Goal: Transaction & Acquisition: Book appointment/travel/reservation

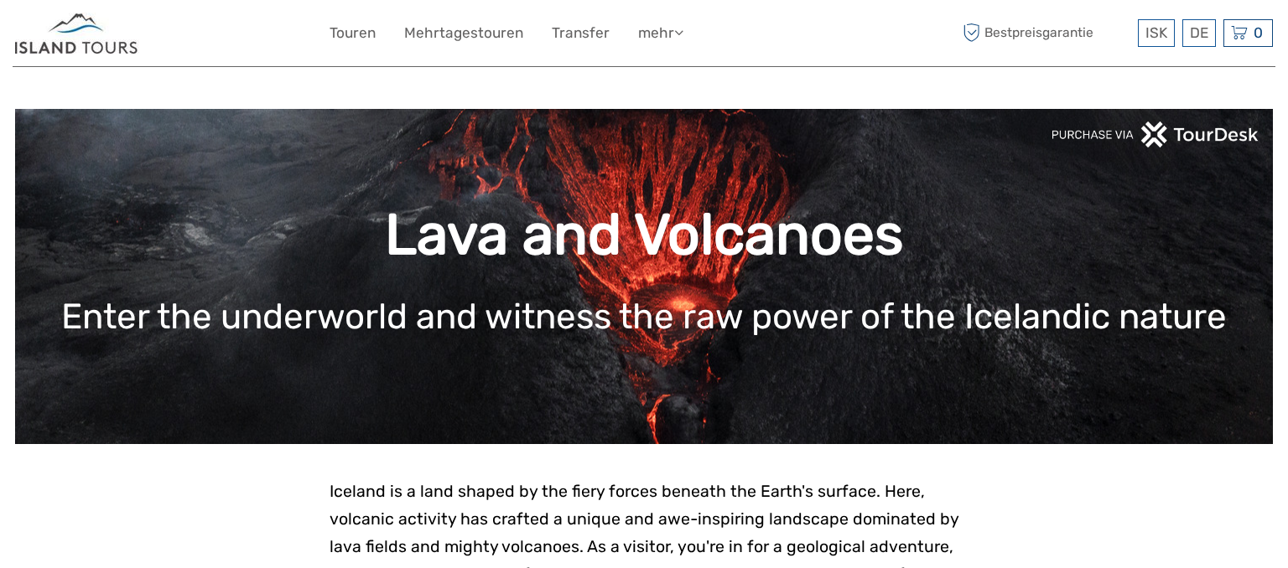
scroll to position [177, 0]
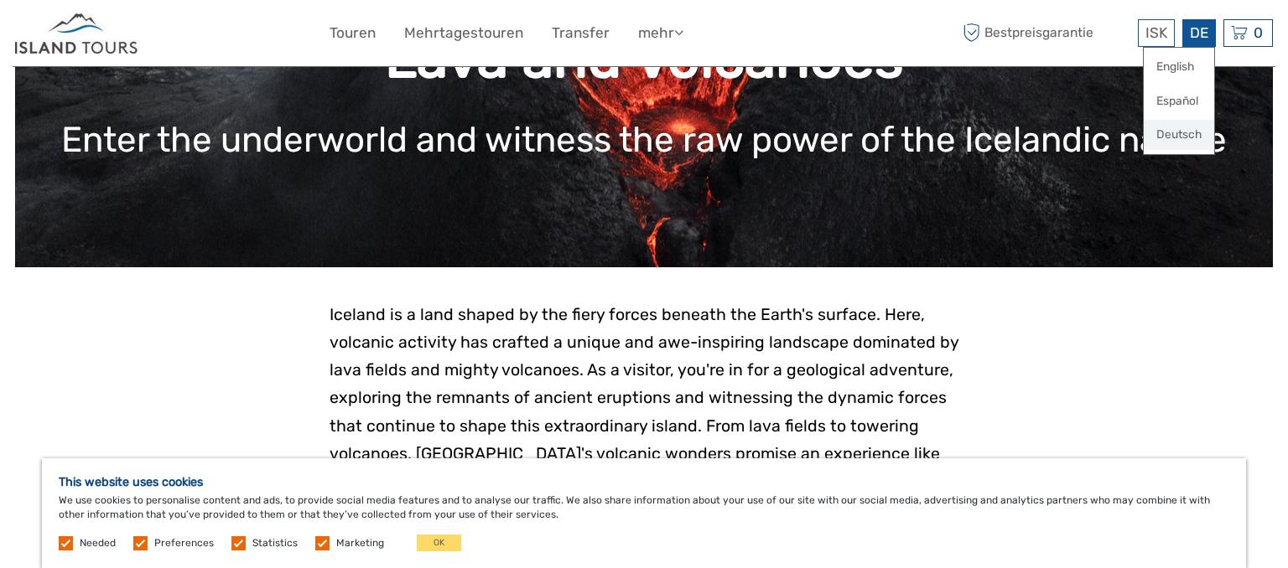
click at [1191, 129] on link "Deutsch" at bounding box center [1179, 135] width 70 height 30
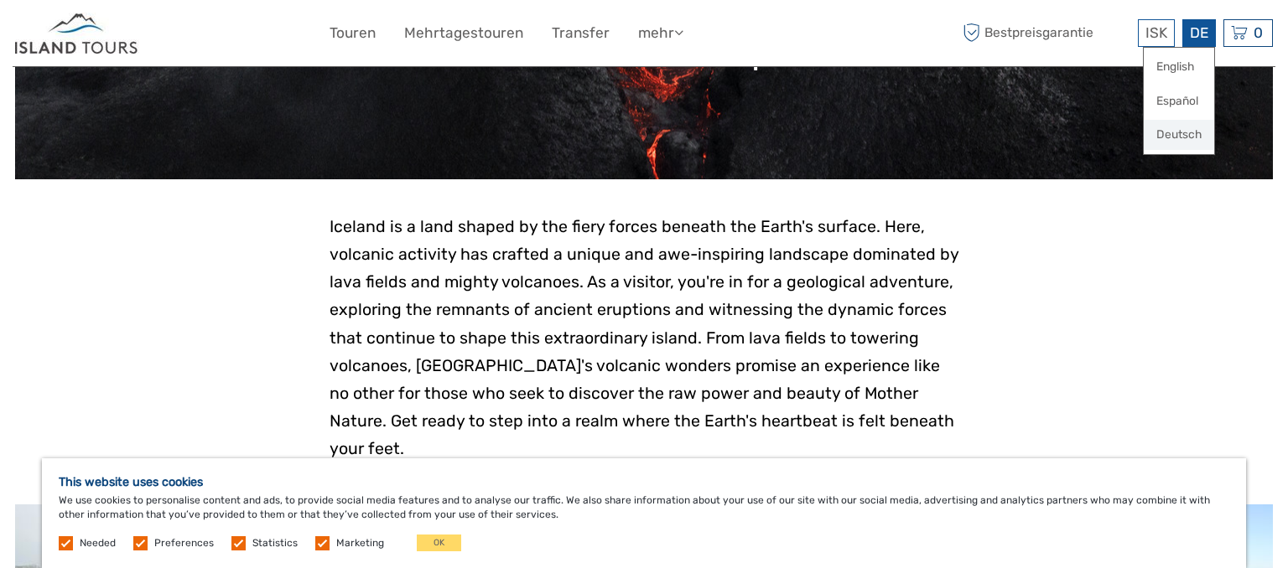
click at [1177, 127] on link "Deutsch" at bounding box center [1179, 135] width 70 height 30
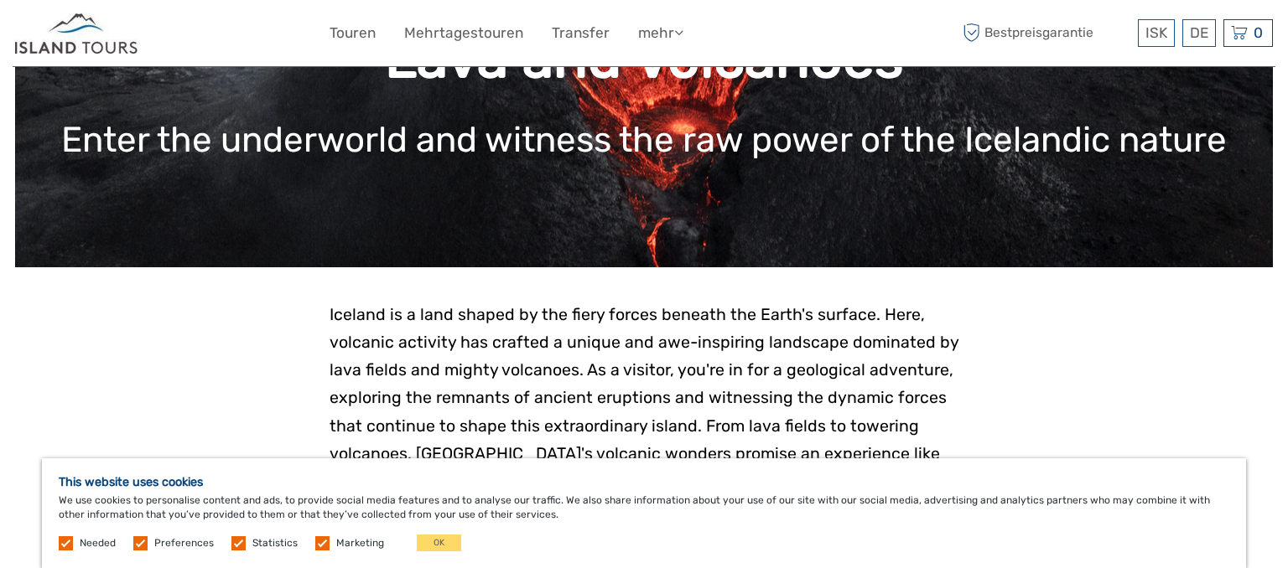
click at [143, 542] on label at bounding box center [140, 544] width 14 height 14
click at [0, 0] on input "checkbox" at bounding box center [0, 0] width 0 height 0
drag, startPoint x: 230, startPoint y: 548, endPoint x: 247, endPoint y: 543, distance: 18.1
click at [233, 546] on label at bounding box center [238, 544] width 14 height 14
click at [236, 542] on label at bounding box center [238, 544] width 14 height 14
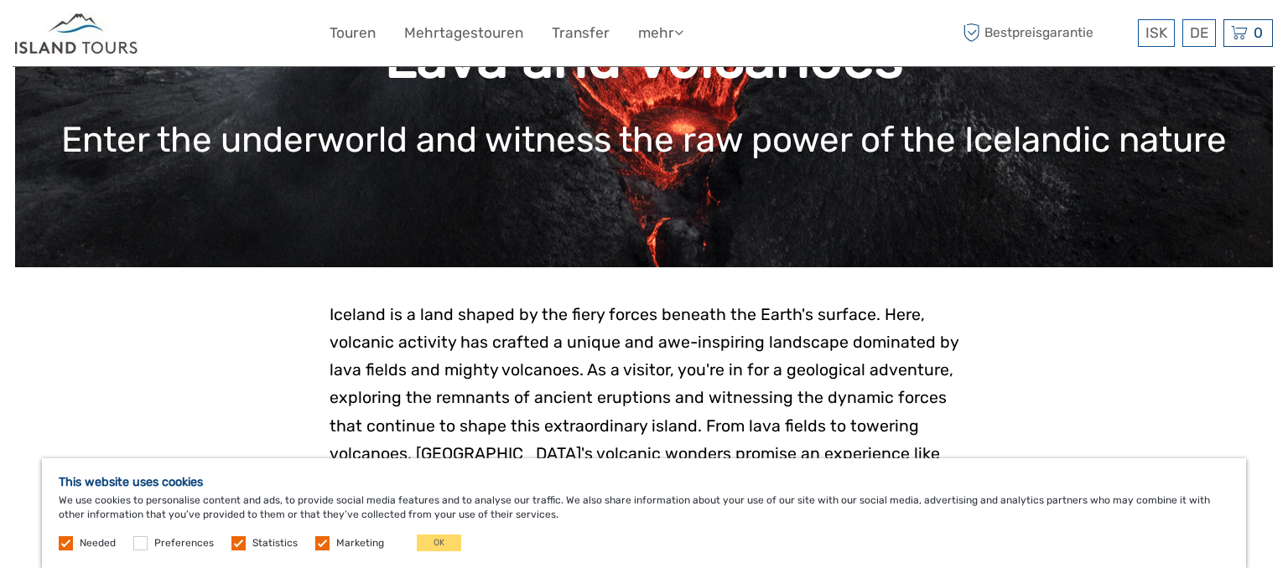
click at [0, 0] on input "checkbox" at bounding box center [0, 0] width 0 height 0
click at [323, 542] on label at bounding box center [322, 544] width 14 height 14
click at [317, 542] on label at bounding box center [322, 544] width 14 height 14
click at [0, 0] on input "checkbox" at bounding box center [0, 0] width 0 height 0
click at [421, 543] on button "OK" at bounding box center [439, 543] width 44 height 17
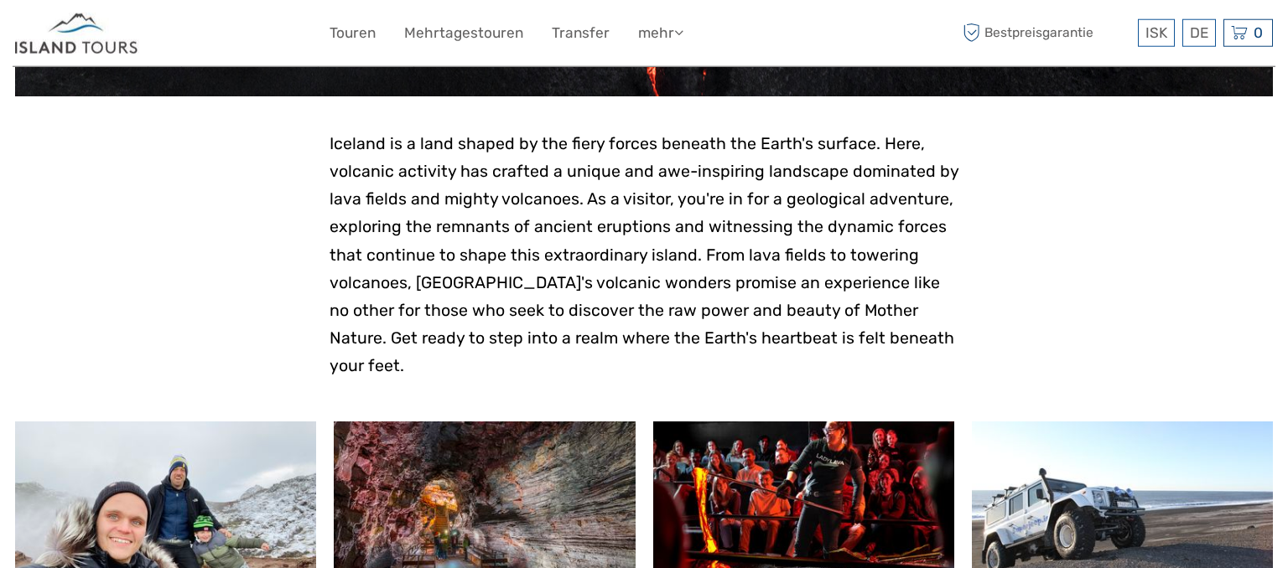
scroll to position [354, 0]
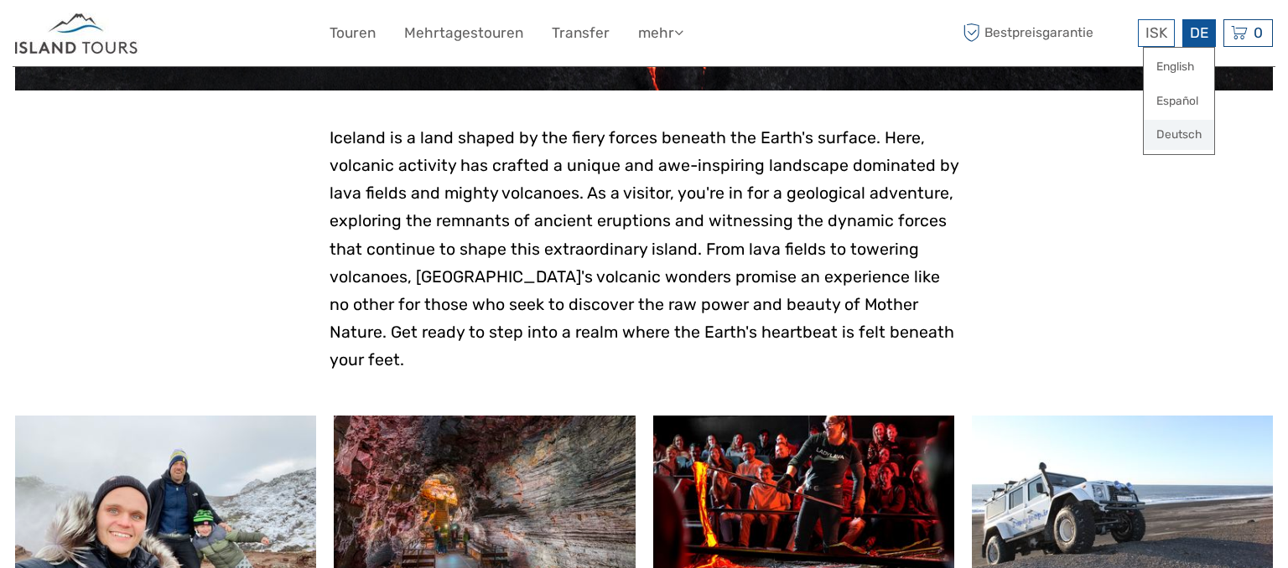
click at [1186, 131] on link "Deutsch" at bounding box center [1179, 135] width 70 height 30
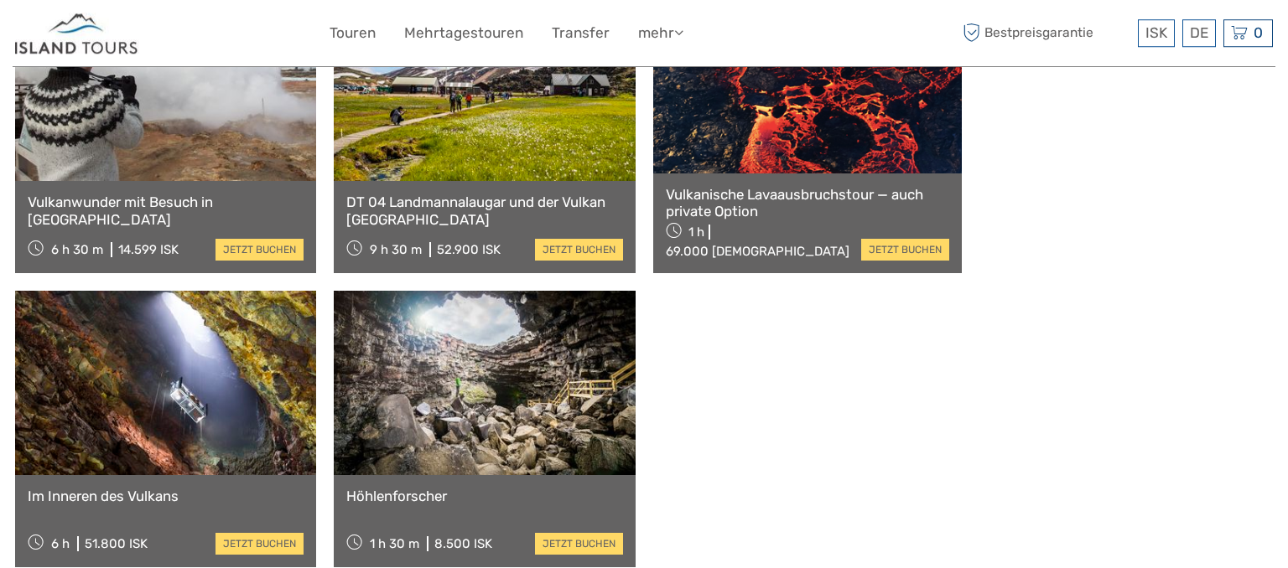
scroll to position [1328, 0]
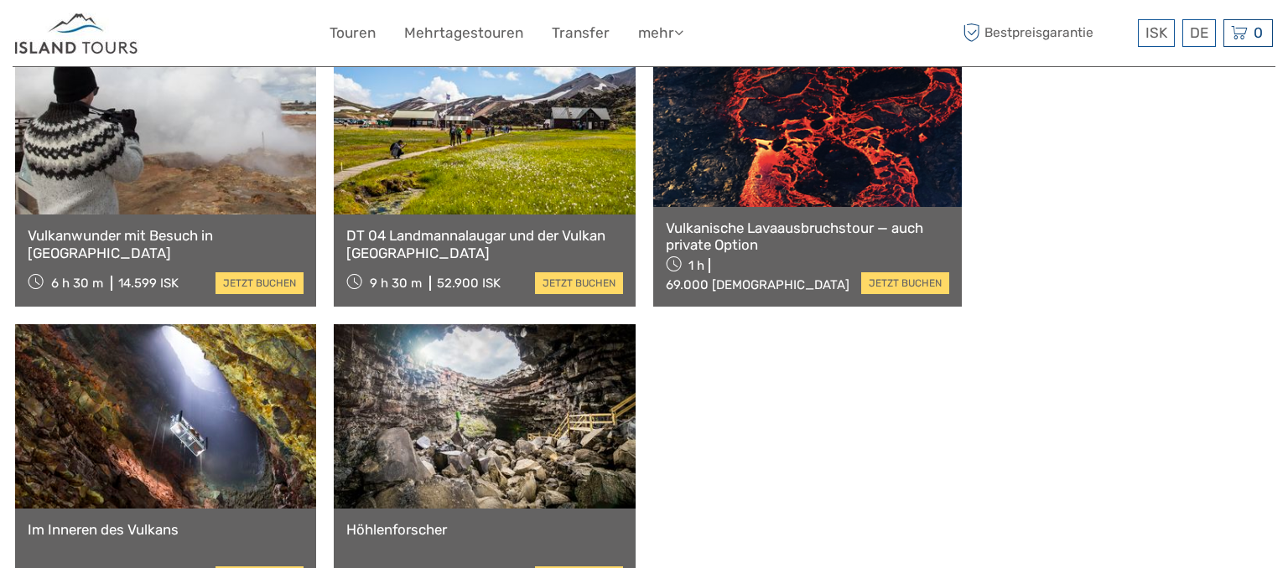
click at [316, 324] on link at bounding box center [165, 416] width 301 height 184
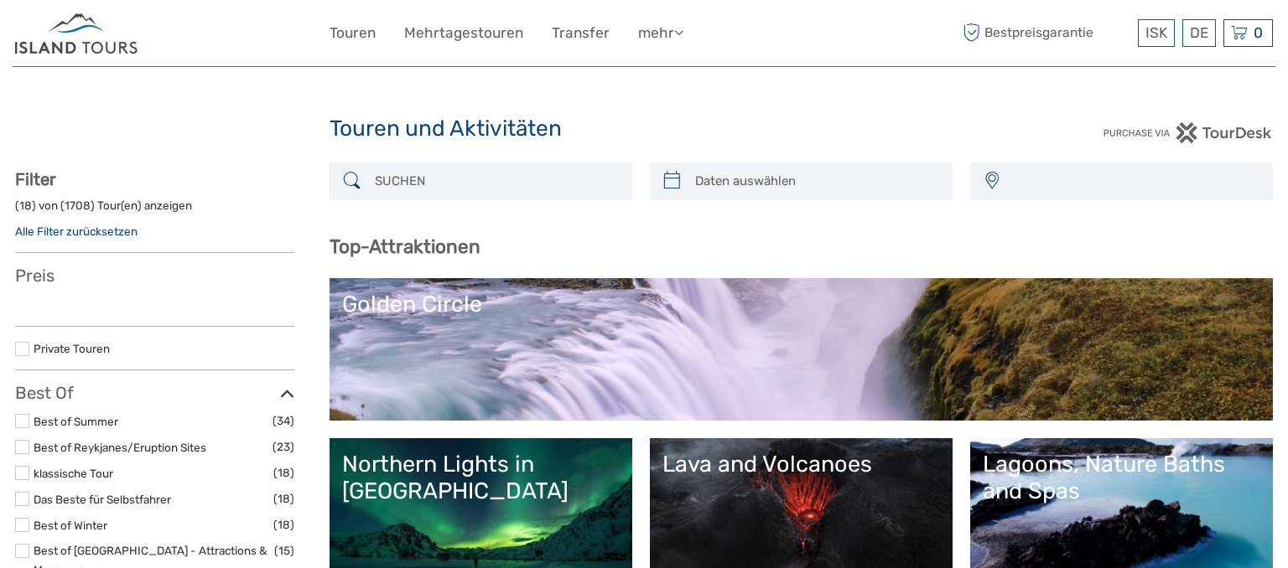
select select
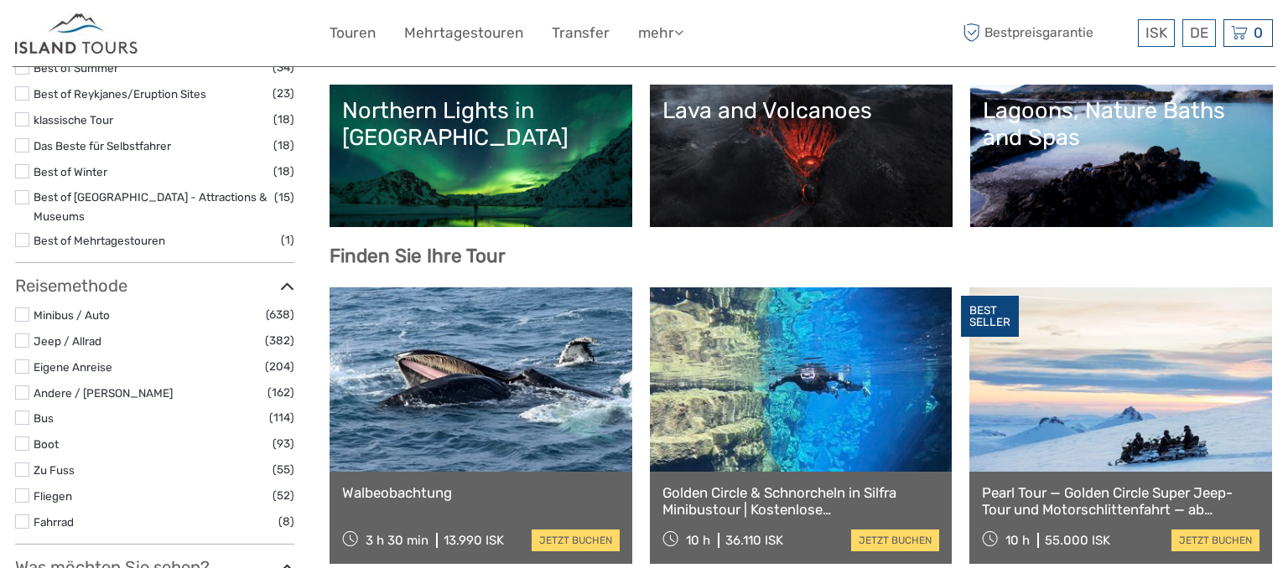
select select
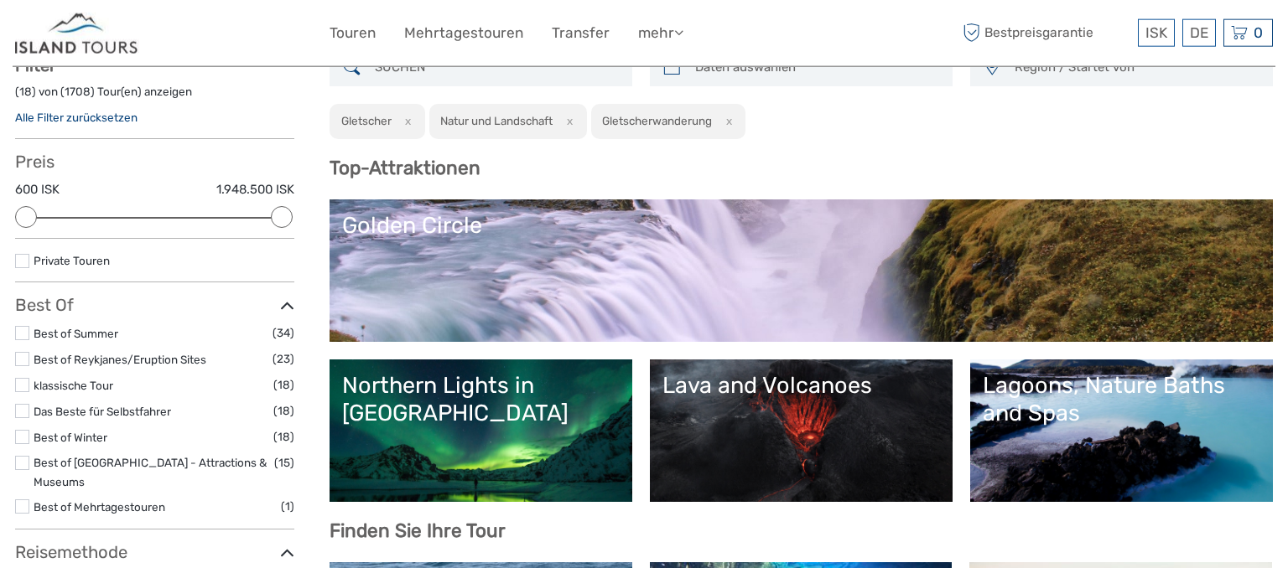
scroll to position [88, 0]
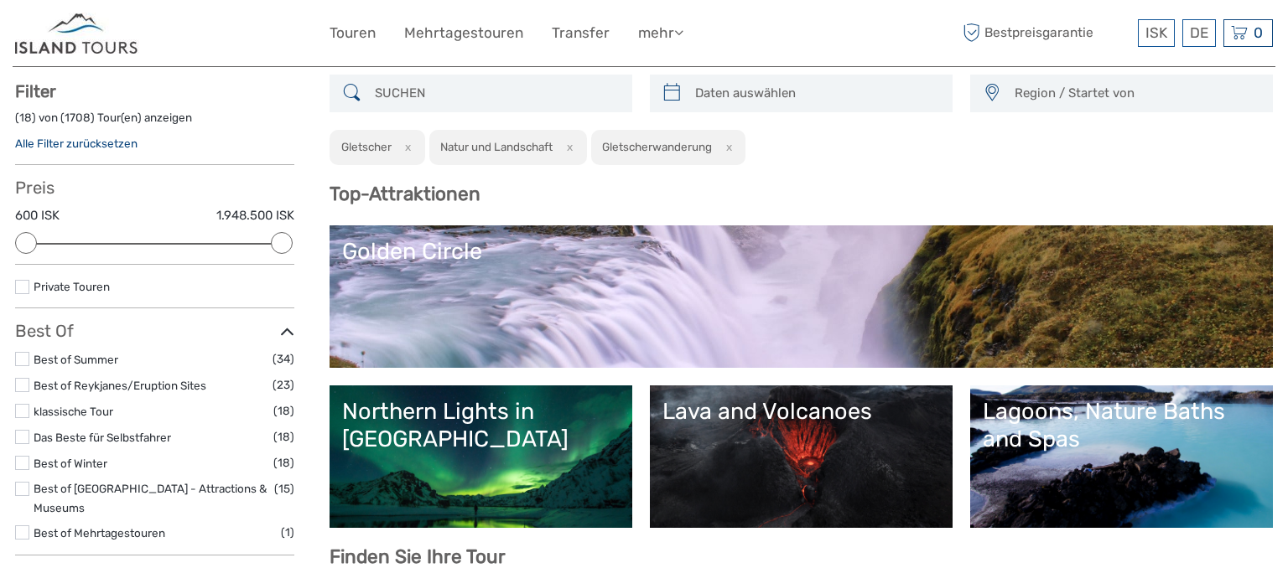
click at [1233, 164] on div "Region / Startet von Capital Region East North Northeast Reykjanes / Keflavík S…" at bounding box center [801, 120] width 943 height 91
click at [351, 92] on icon at bounding box center [352, 93] width 18 height 27
type input "03/10/2025"
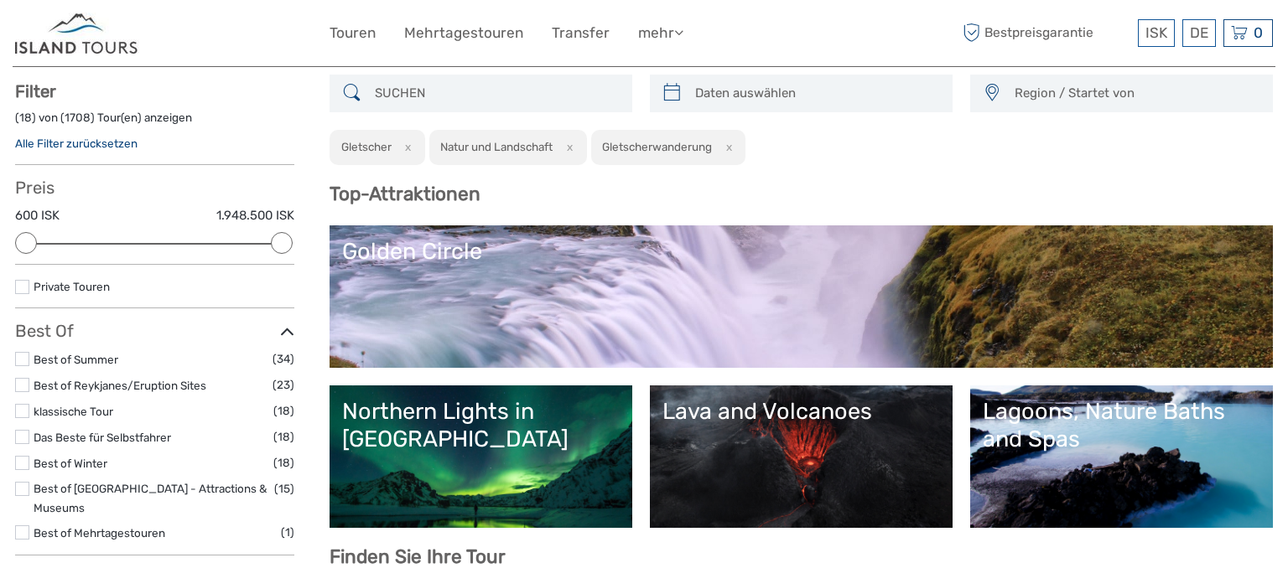
type input "03/10/2025"
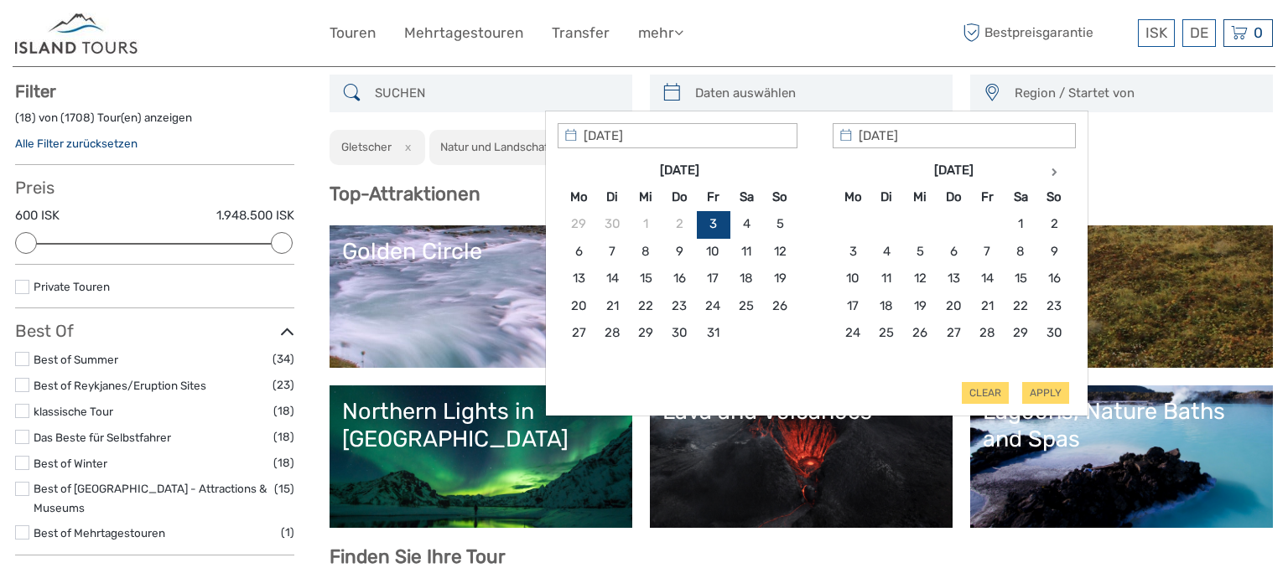
click at [794, 94] on input "search" at bounding box center [816, 93] width 256 height 29
click at [1053, 168] on icon at bounding box center [1054, 172] width 6 height 8
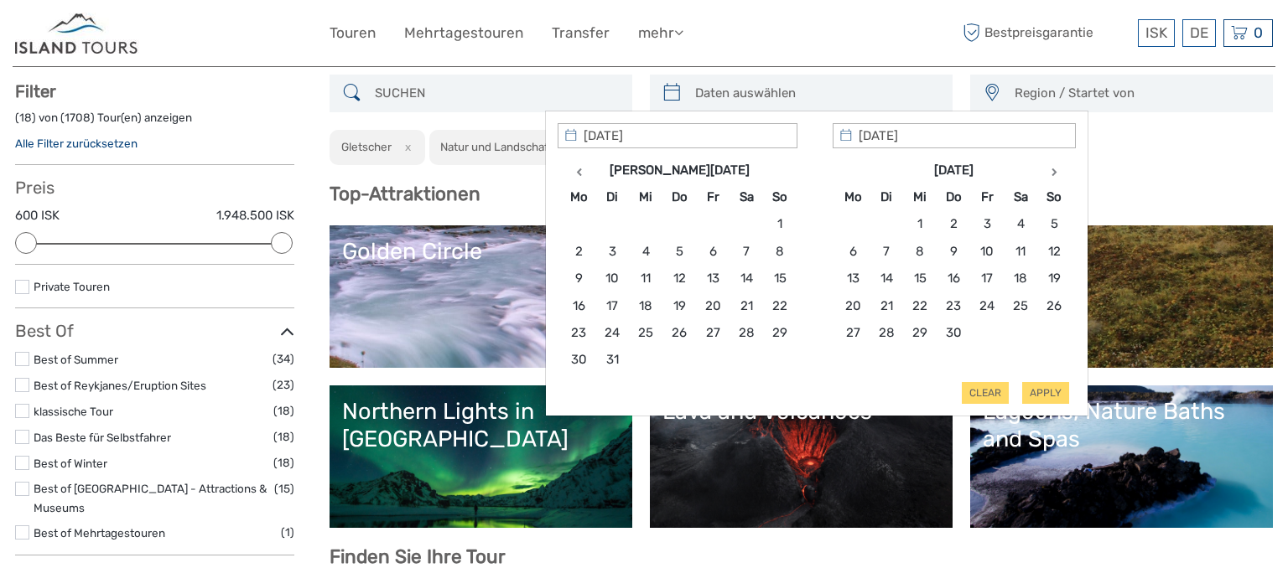
click at [1053, 168] on icon at bounding box center [1054, 172] width 6 height 8
type input "03/09/2026"
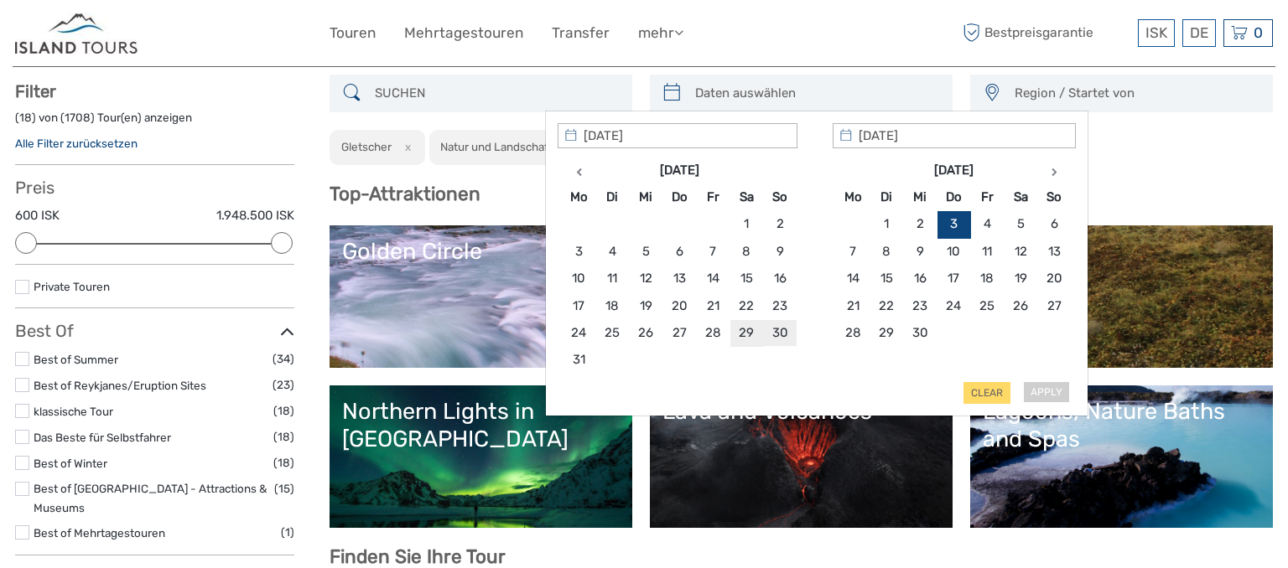
type input "30/08/2026"
type input "10/09/2026"
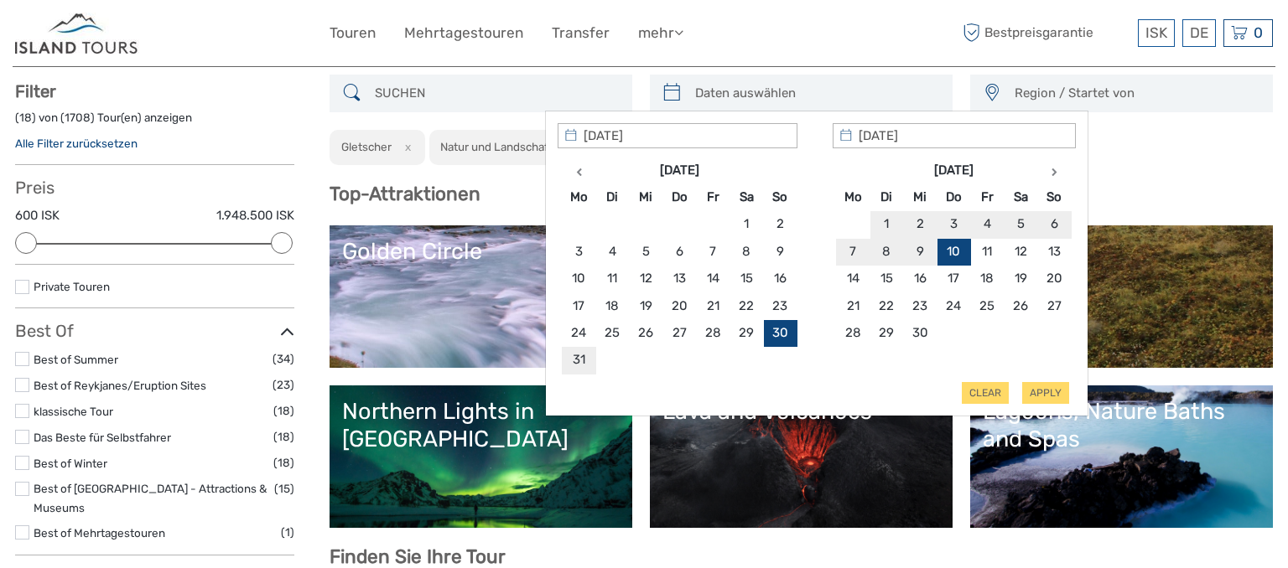
type input "30/08/2026"
click at [1051, 388] on button "Apply" at bounding box center [1045, 393] width 47 height 22
type input "30/08/2026 - 10/09/2026"
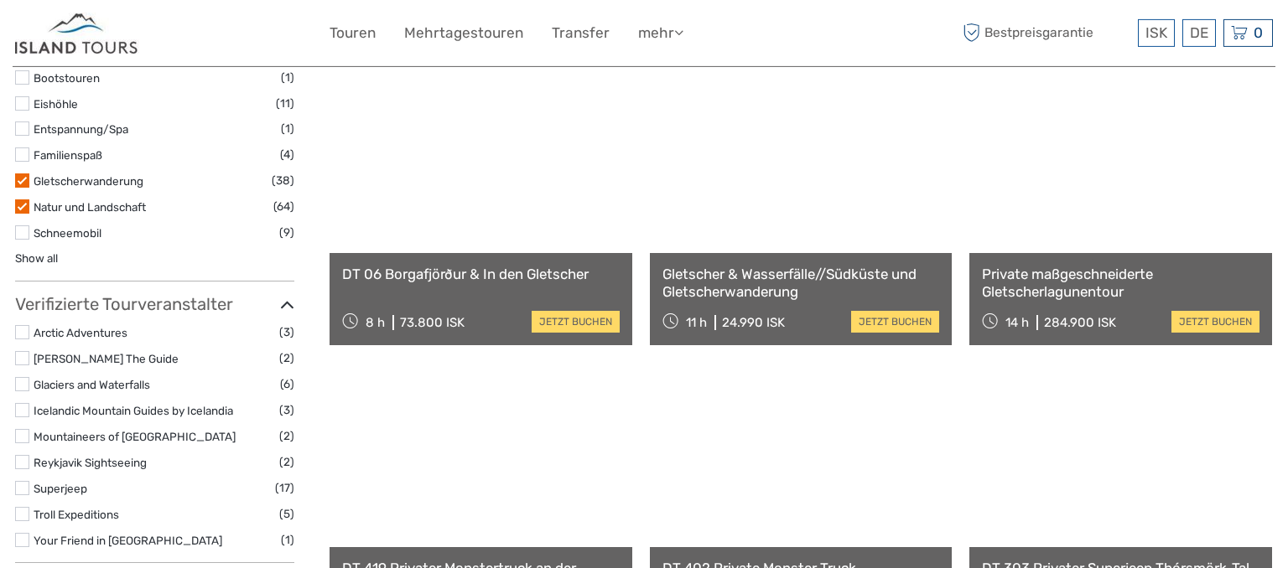
scroll to position [1069, 0]
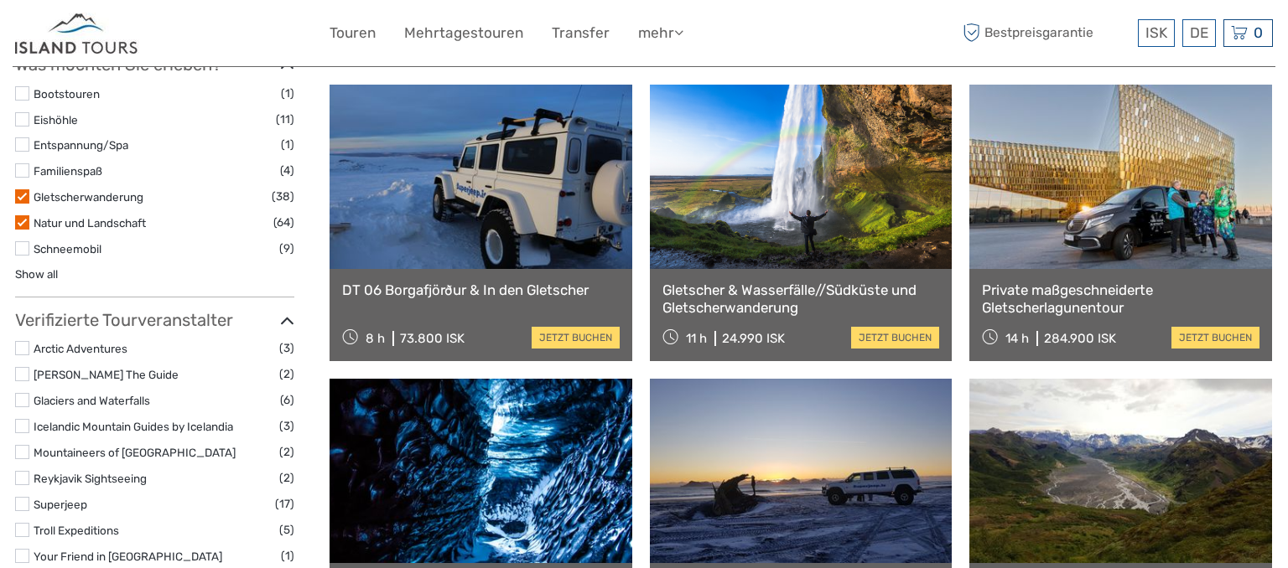
click at [455, 235] on link at bounding box center [481, 177] width 303 height 184
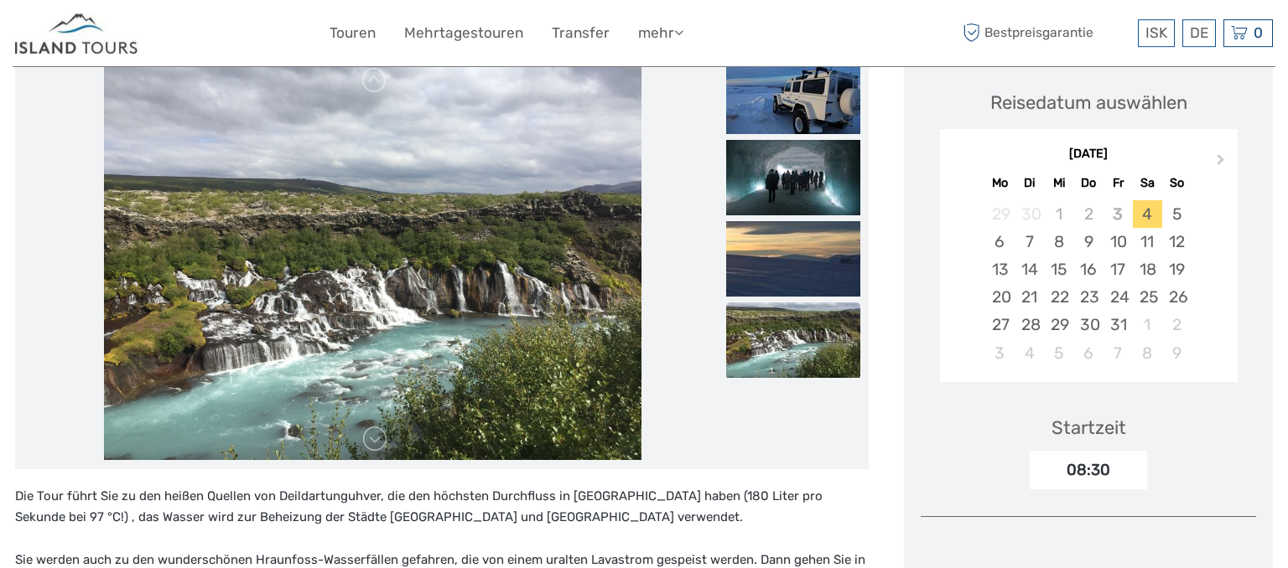
scroll to position [265, 0]
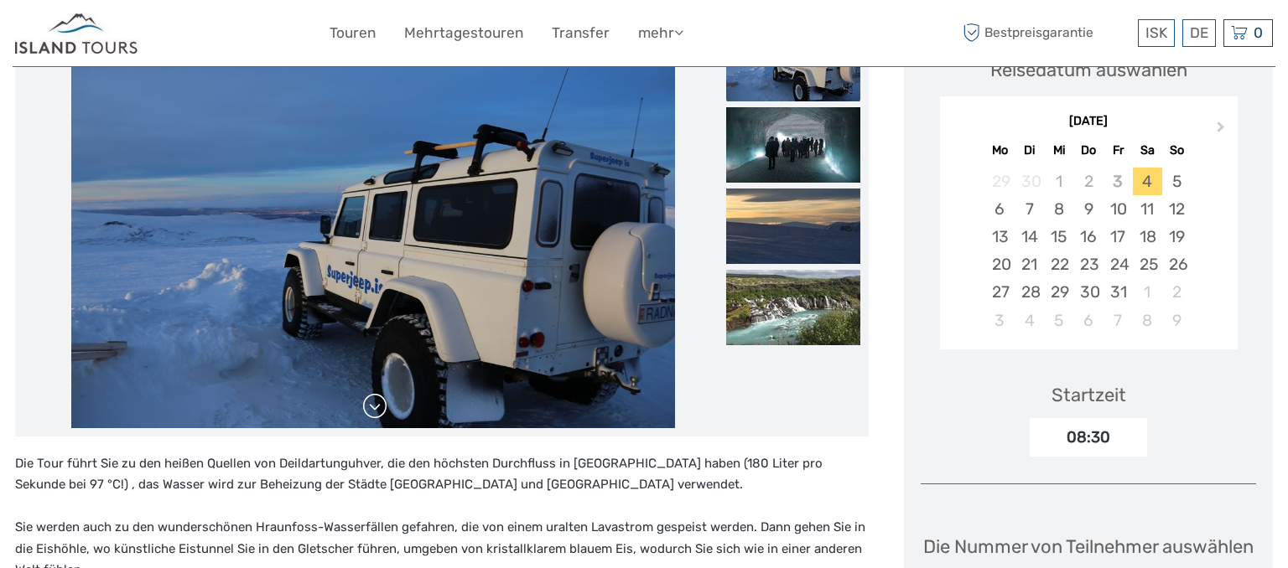
click at [375, 398] on link at bounding box center [374, 406] width 27 height 27
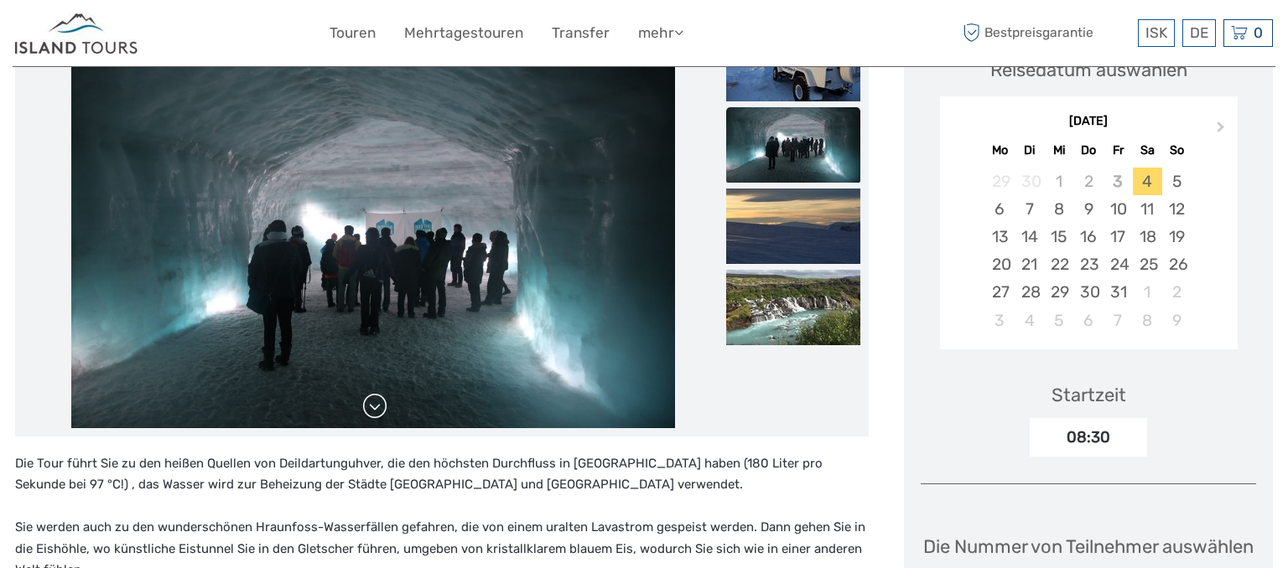
click at [375, 398] on link at bounding box center [374, 406] width 27 height 27
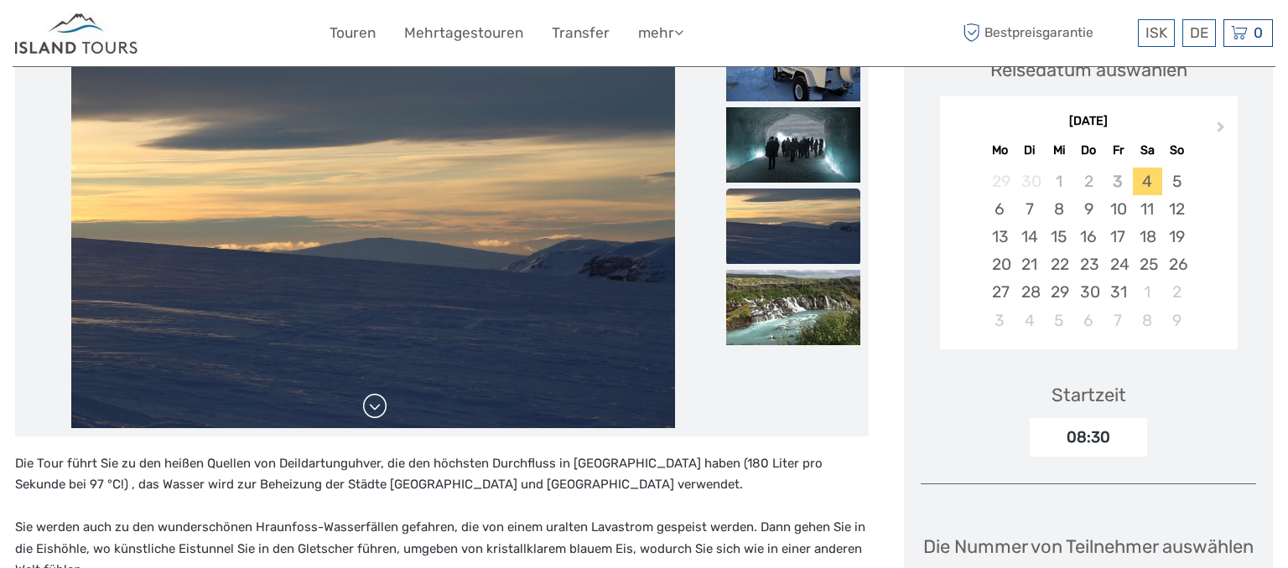
click at [375, 398] on link at bounding box center [374, 406] width 27 height 27
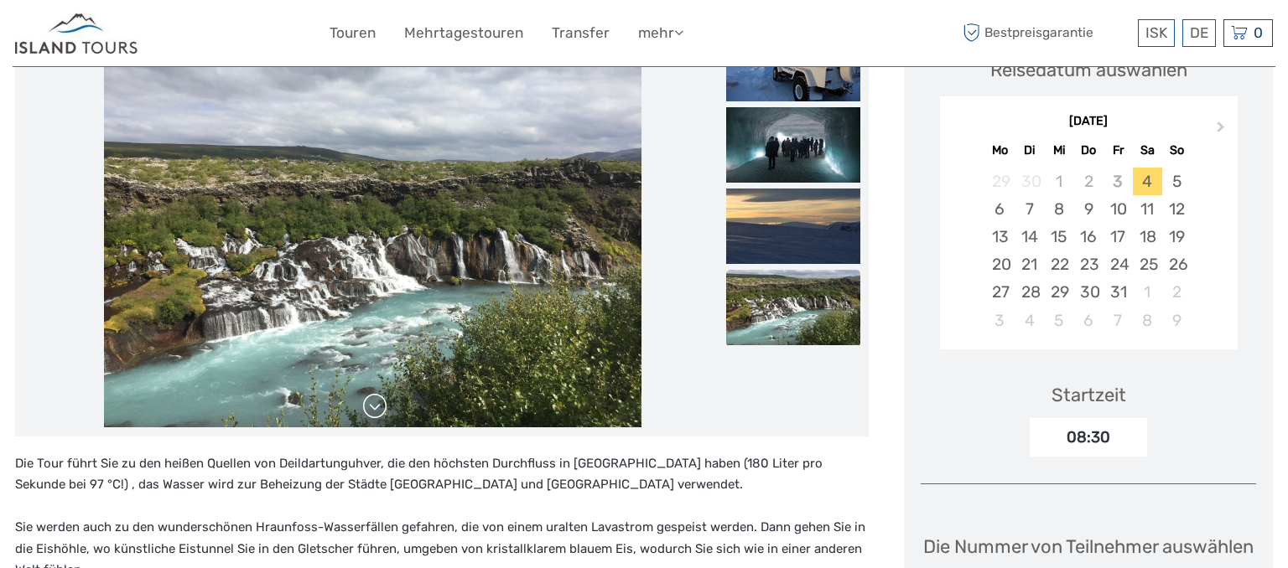
click at [375, 398] on link at bounding box center [374, 406] width 27 height 27
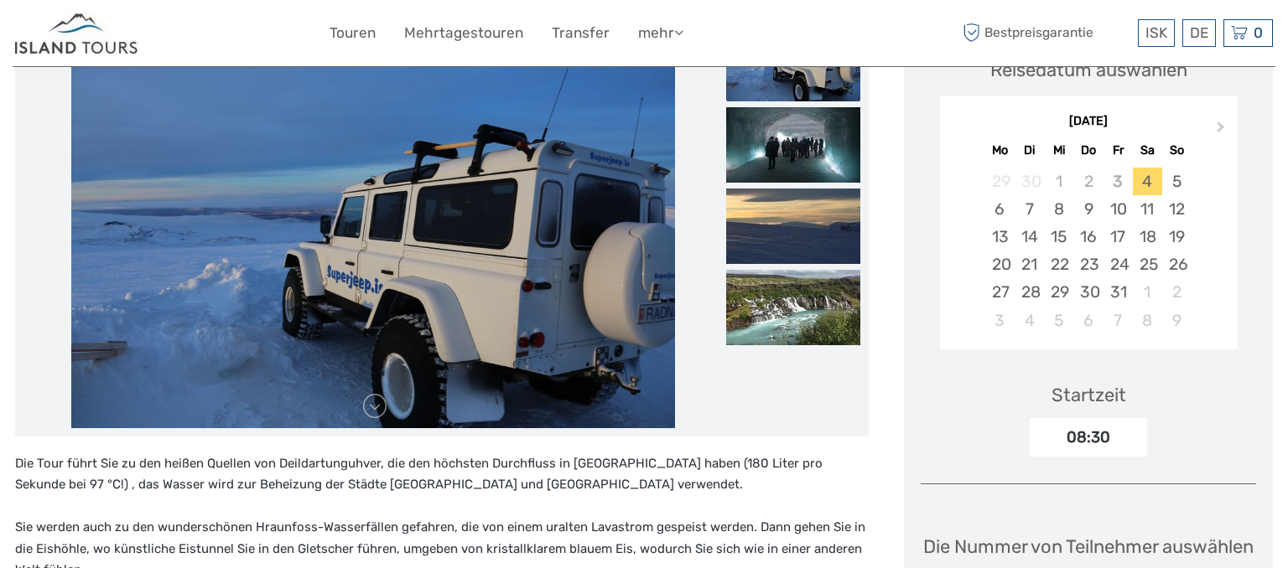
scroll to position [0, 0]
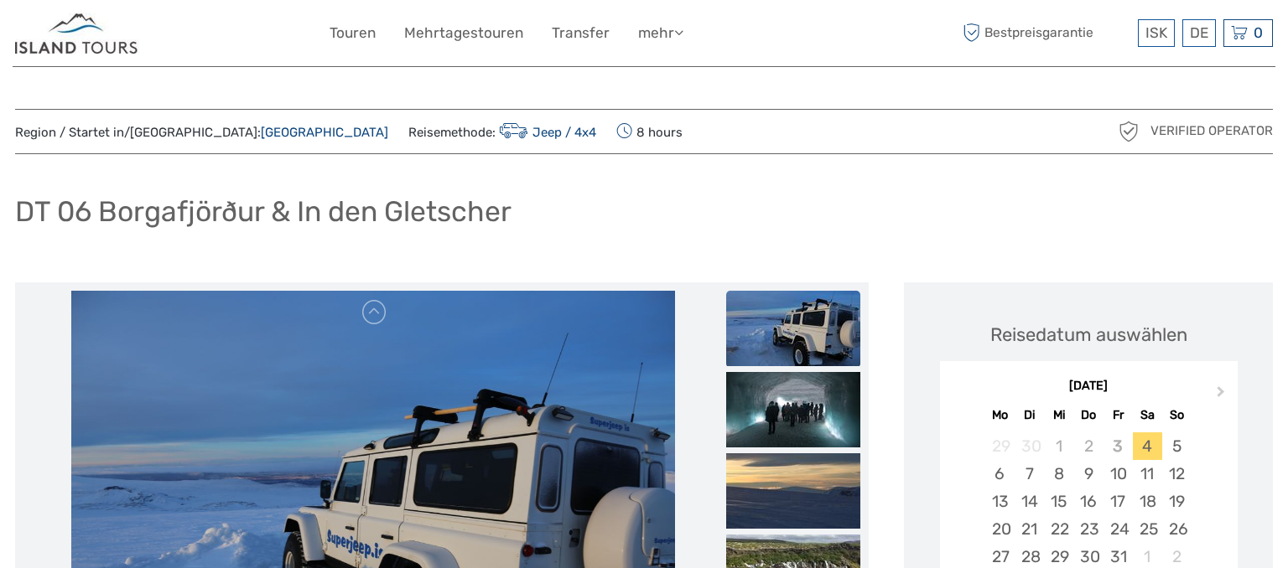
click at [261, 128] on link "Capital Region" at bounding box center [324, 132] width 127 height 15
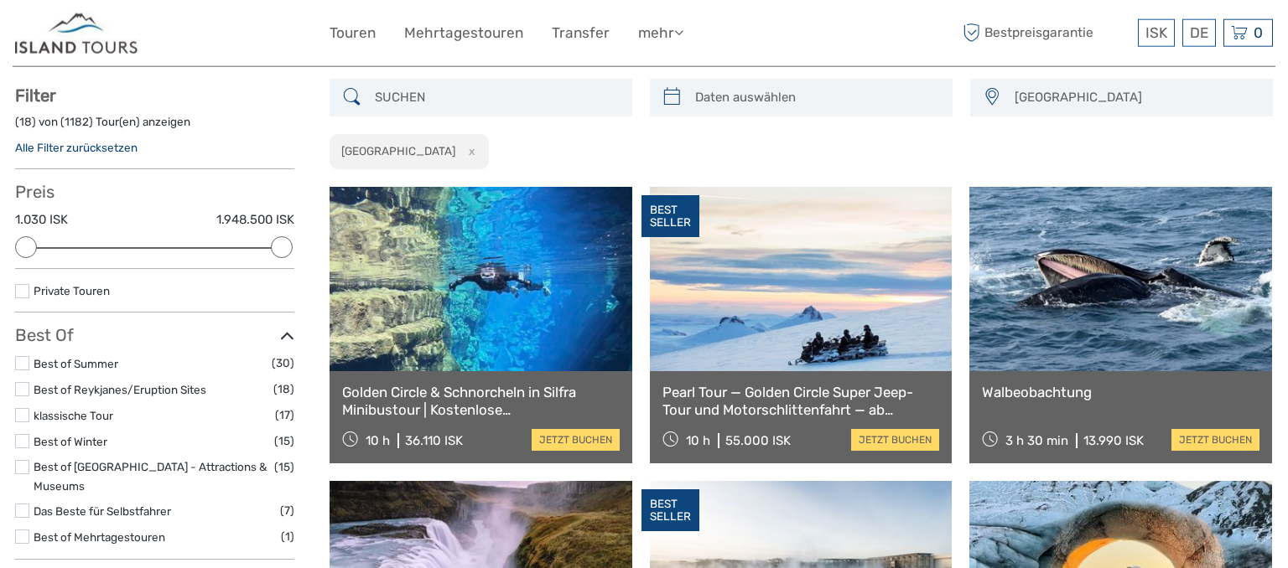
scroll to position [443, 0]
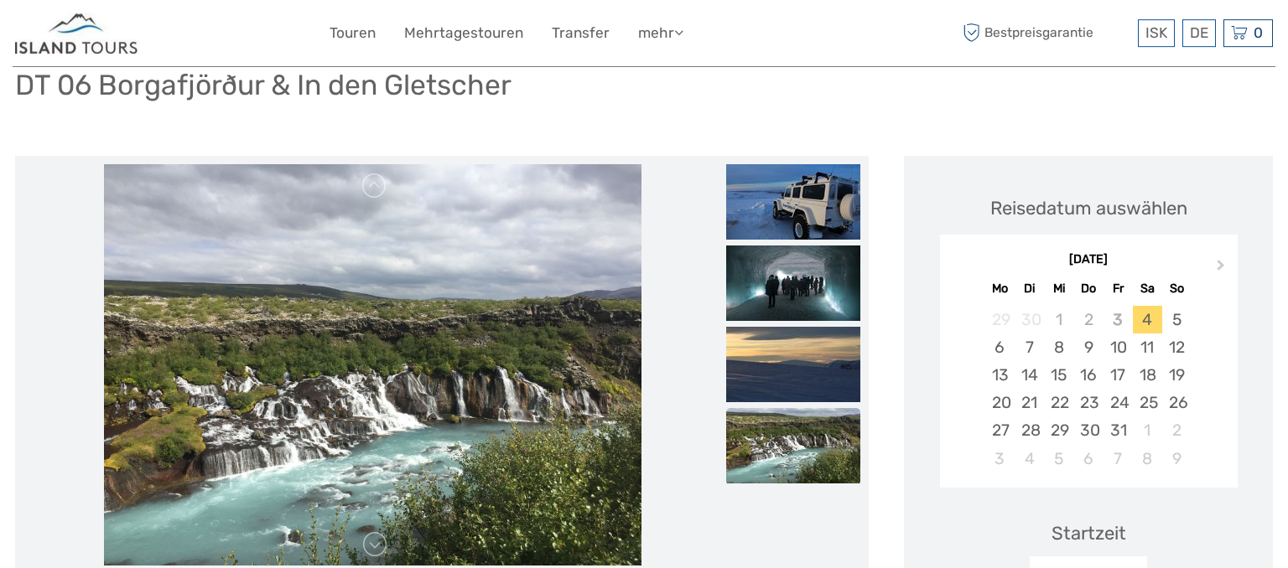
scroll to position [354, 0]
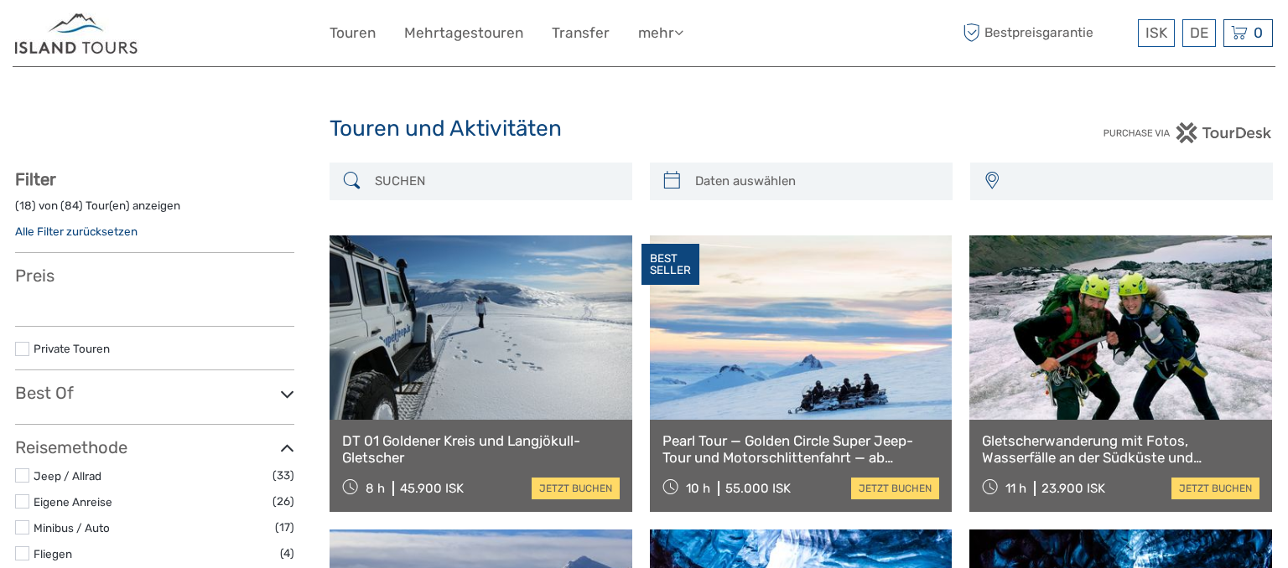
select select
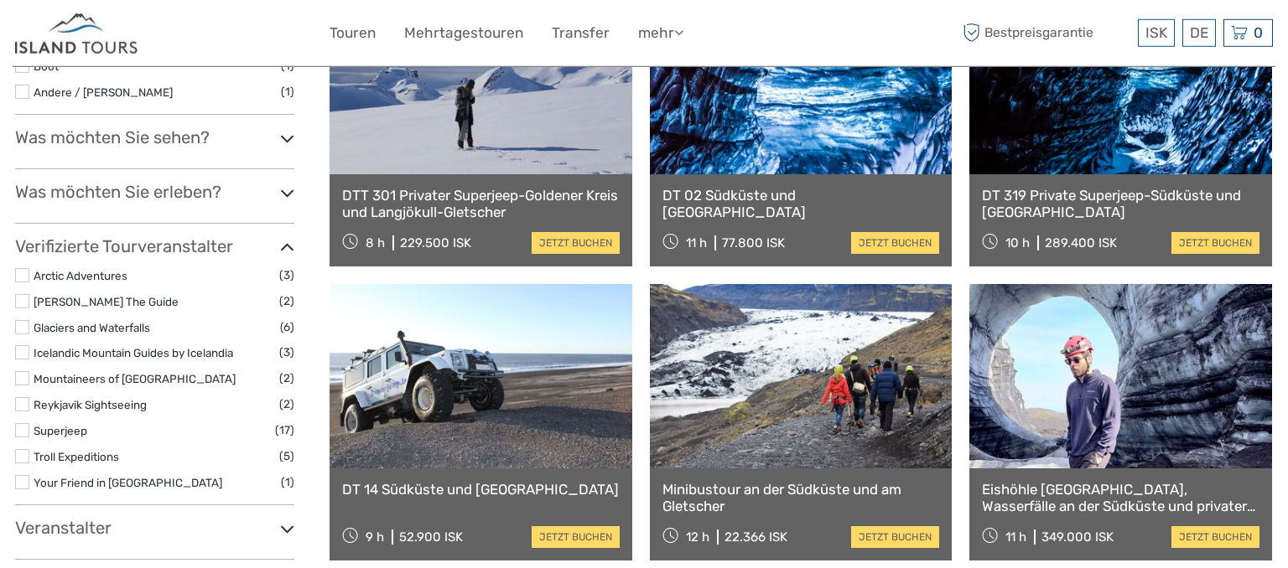
type input "30/08/2026 - 10/09/2026"
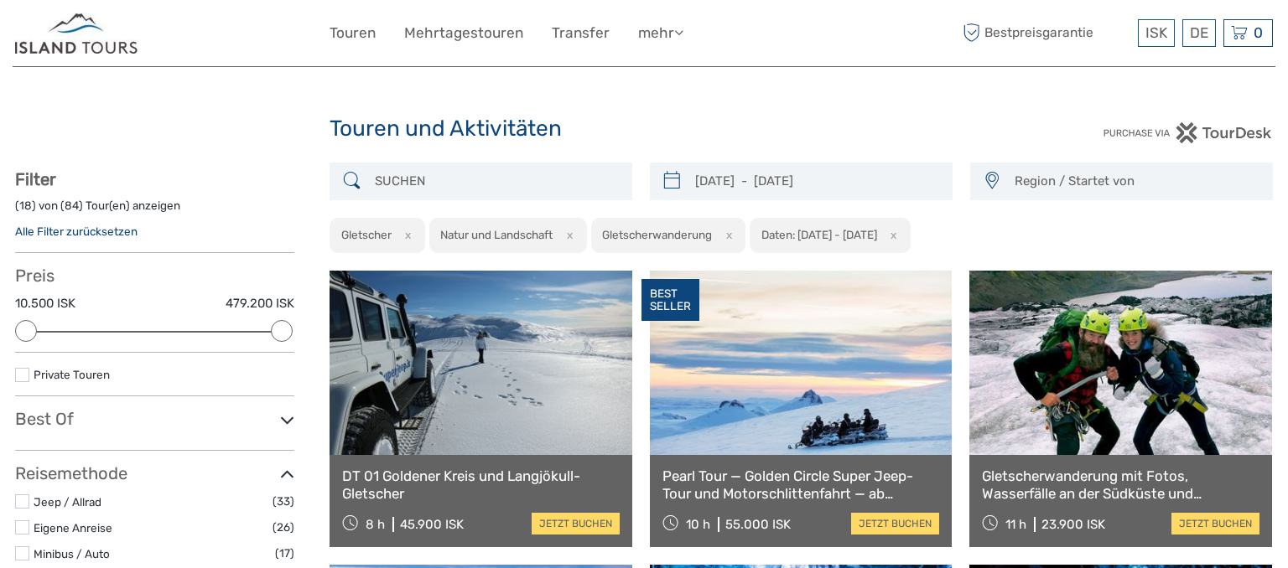
click at [1096, 181] on span "Region / Startet von" at bounding box center [1135, 182] width 257 height 28
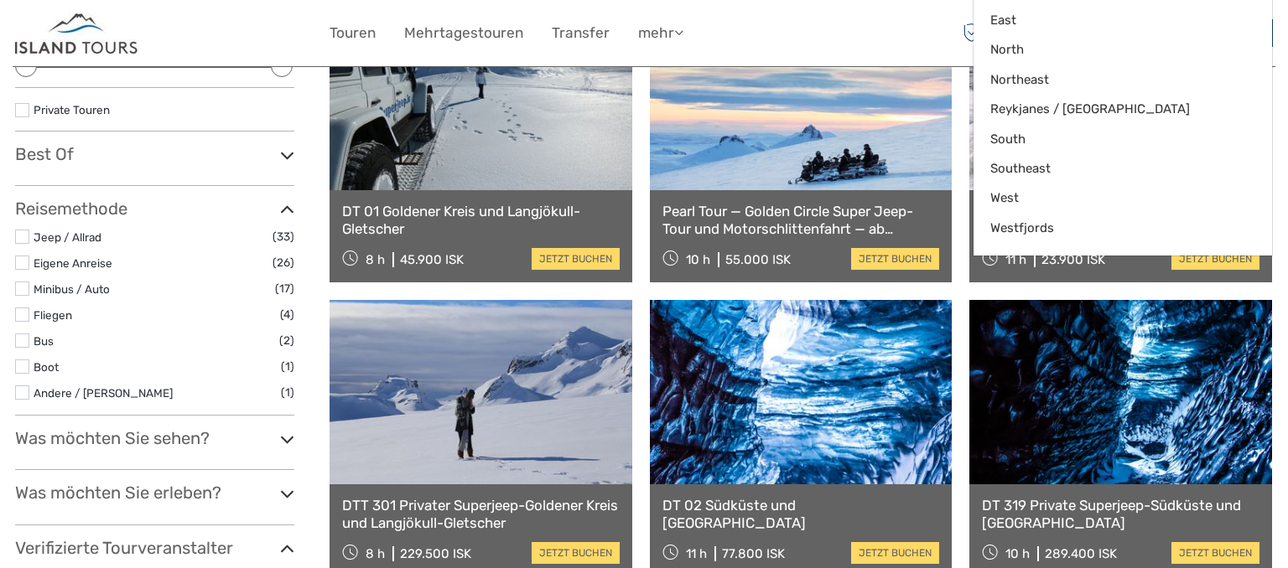
scroll to position [177, 0]
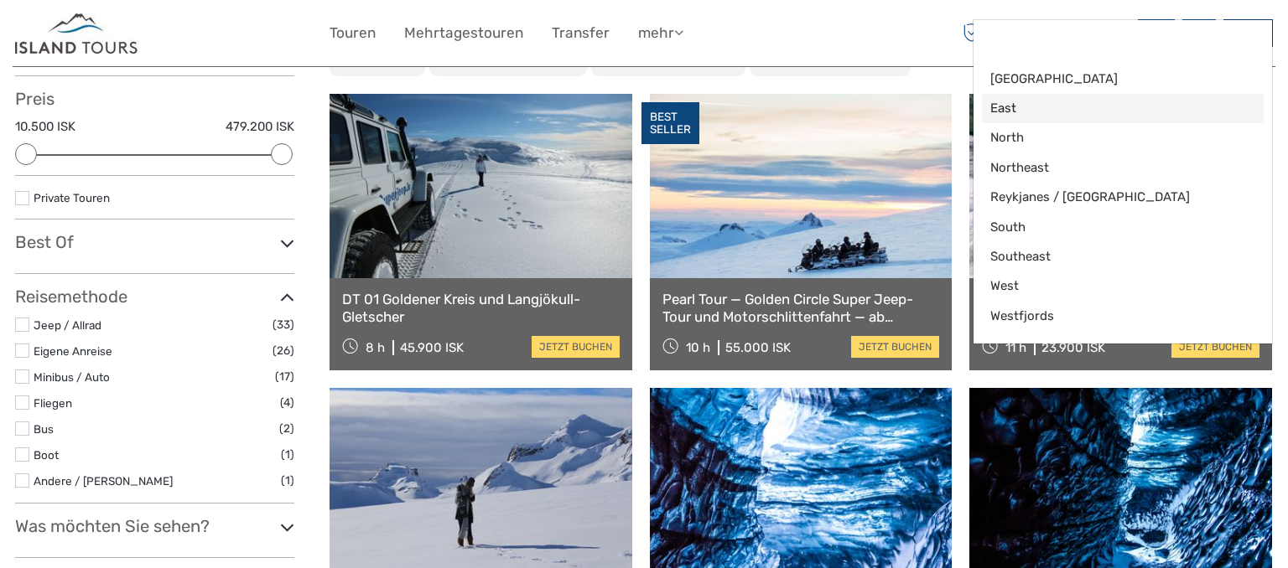
drag, startPoint x: 1001, startPoint y: 109, endPoint x: 982, endPoint y: 106, distance: 19.6
click at [984, 106] on link "East" at bounding box center [1123, 108] width 282 height 29
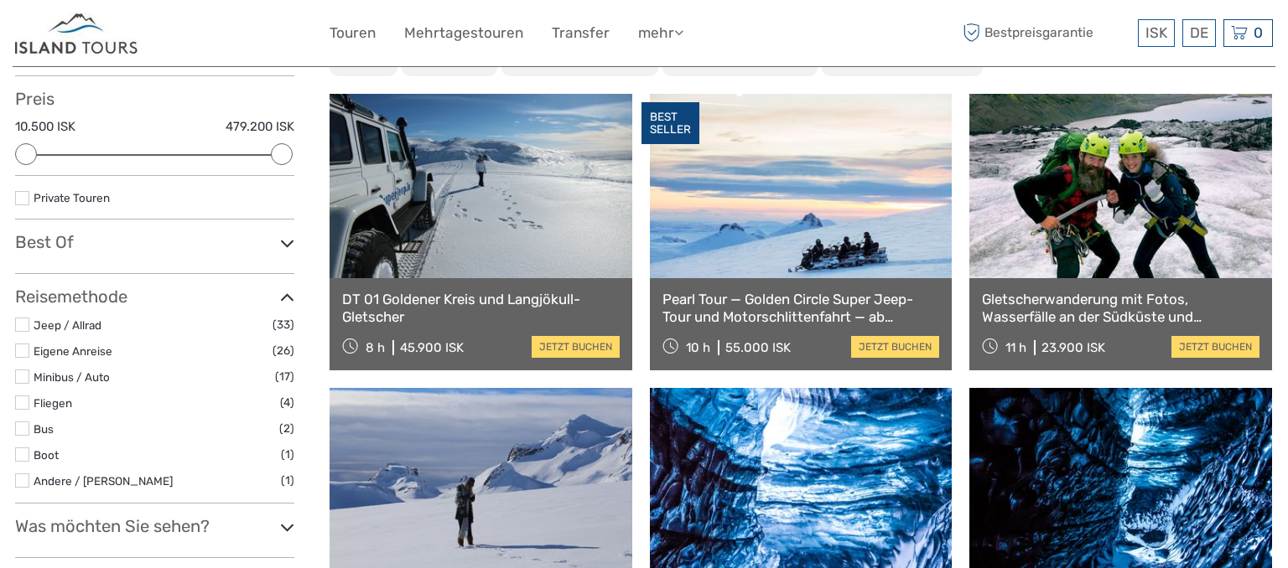
scroll to position [117, 0]
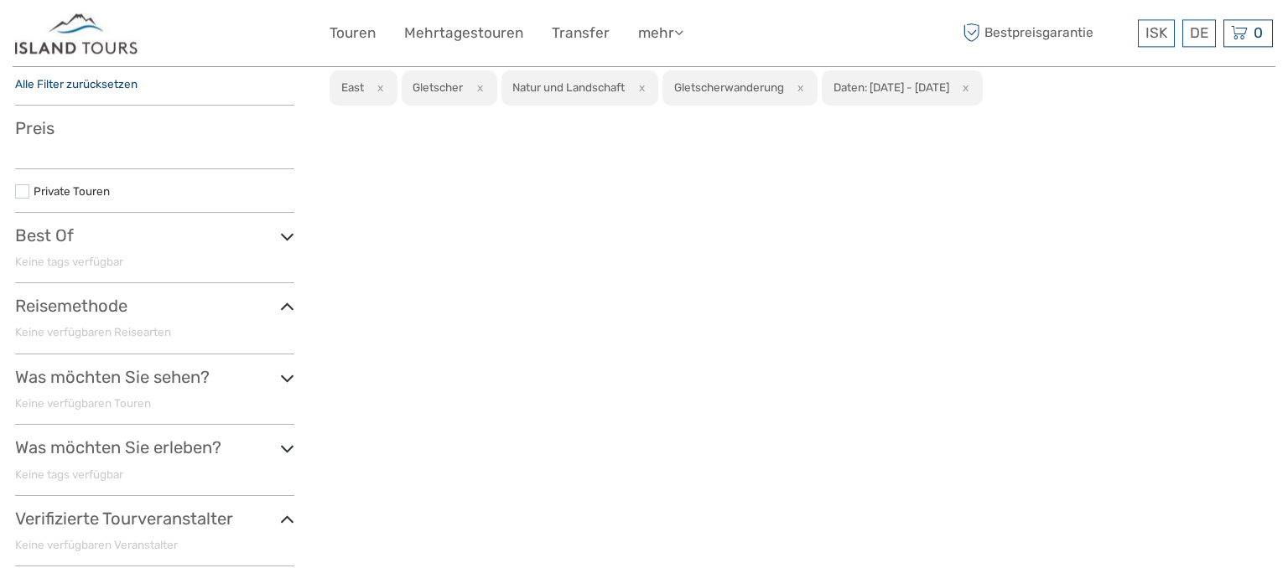
scroll to position [7, 0]
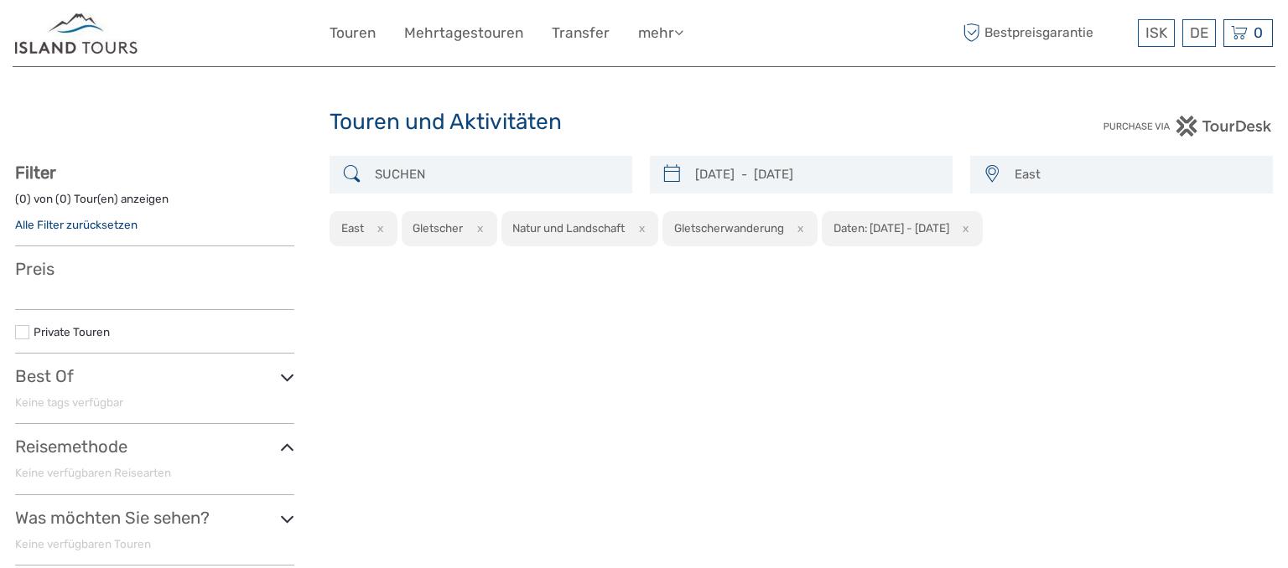
click at [349, 174] on icon at bounding box center [352, 174] width 18 height 27
click at [352, 175] on icon at bounding box center [352, 174] width 18 height 27
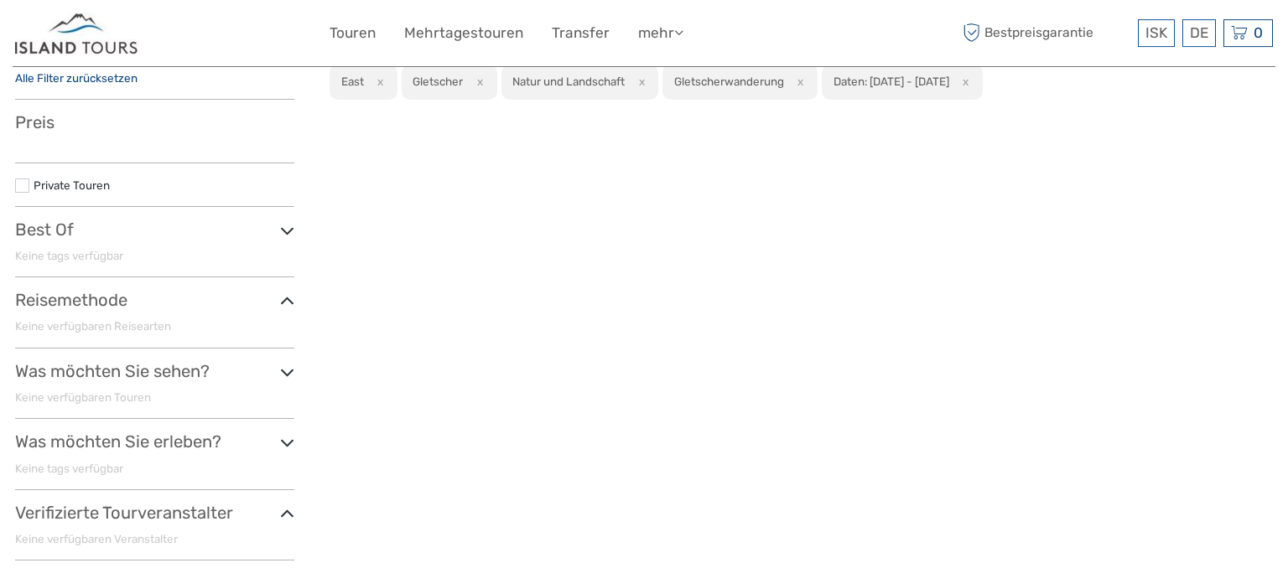
scroll to position [95, 0]
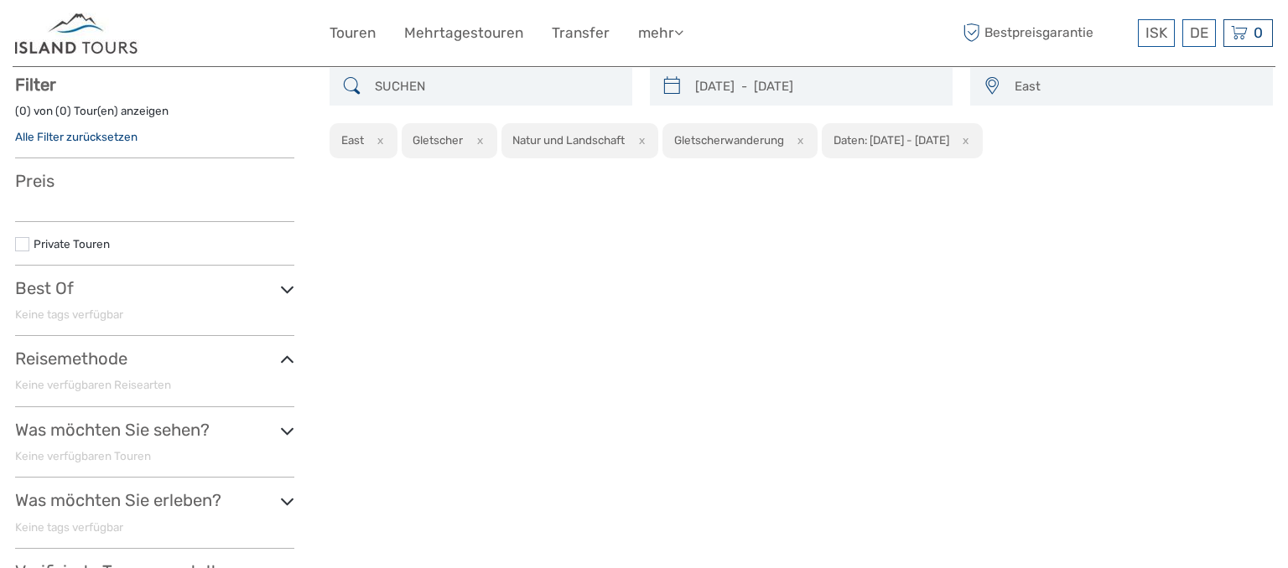
click at [353, 86] on icon at bounding box center [352, 86] width 18 height 27
click at [354, 87] on icon at bounding box center [352, 86] width 18 height 27
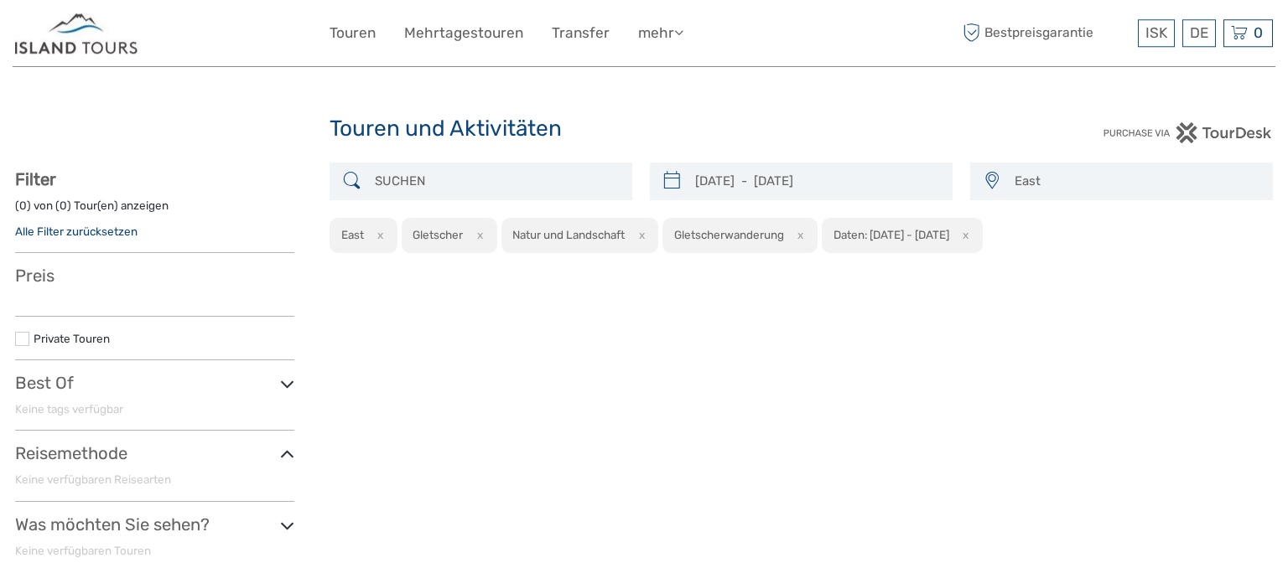
scroll to position [0, 0]
click at [1023, 179] on span "East" at bounding box center [1135, 182] width 257 height 28
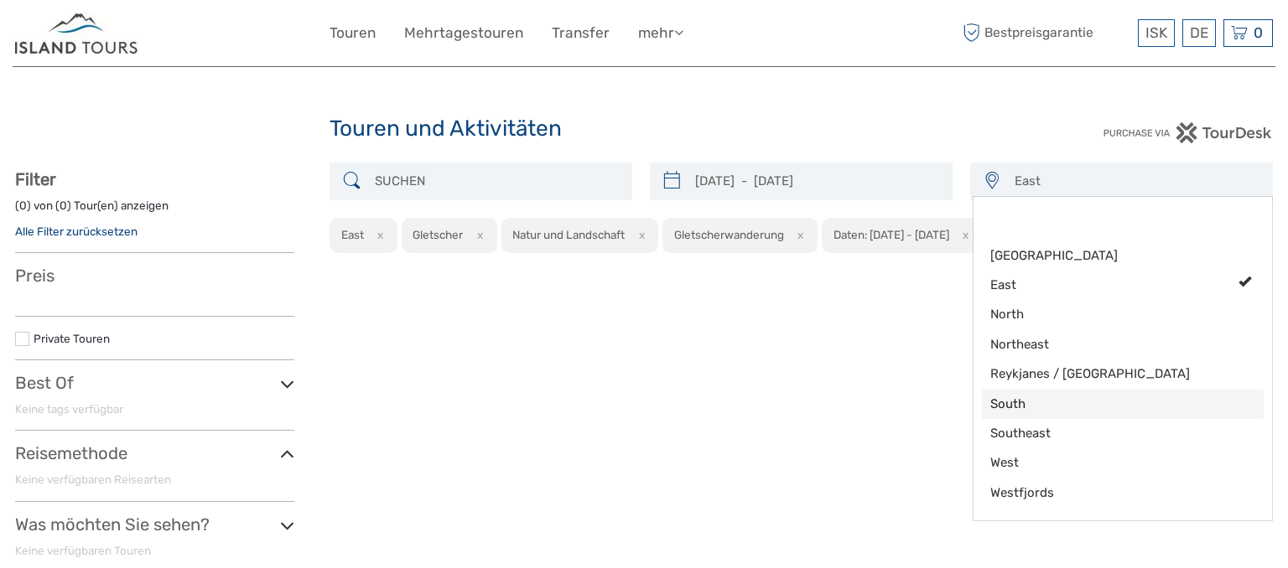
click at [1009, 407] on span "South" at bounding box center [1108, 405] width 236 height 18
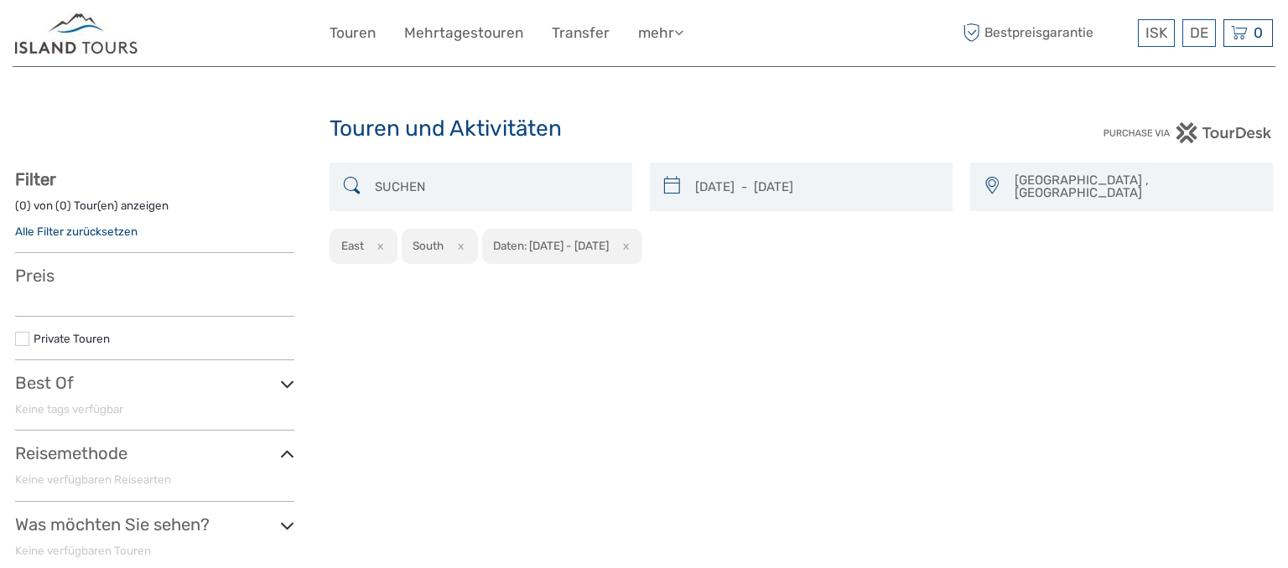
scroll to position [85, 0]
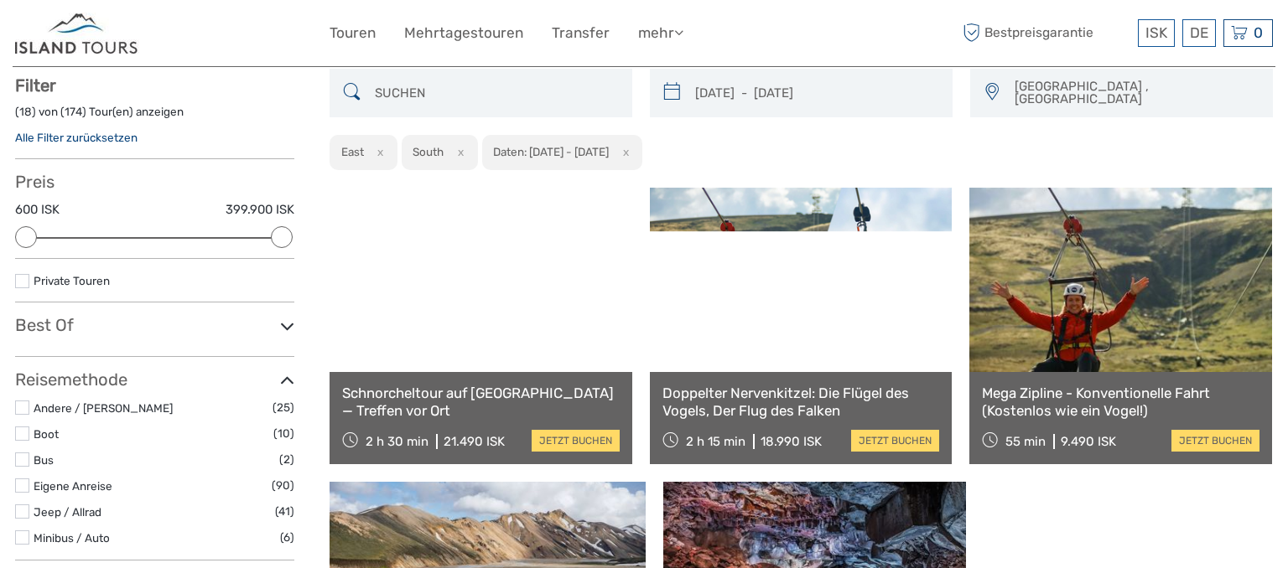
scroll to position [95, 0]
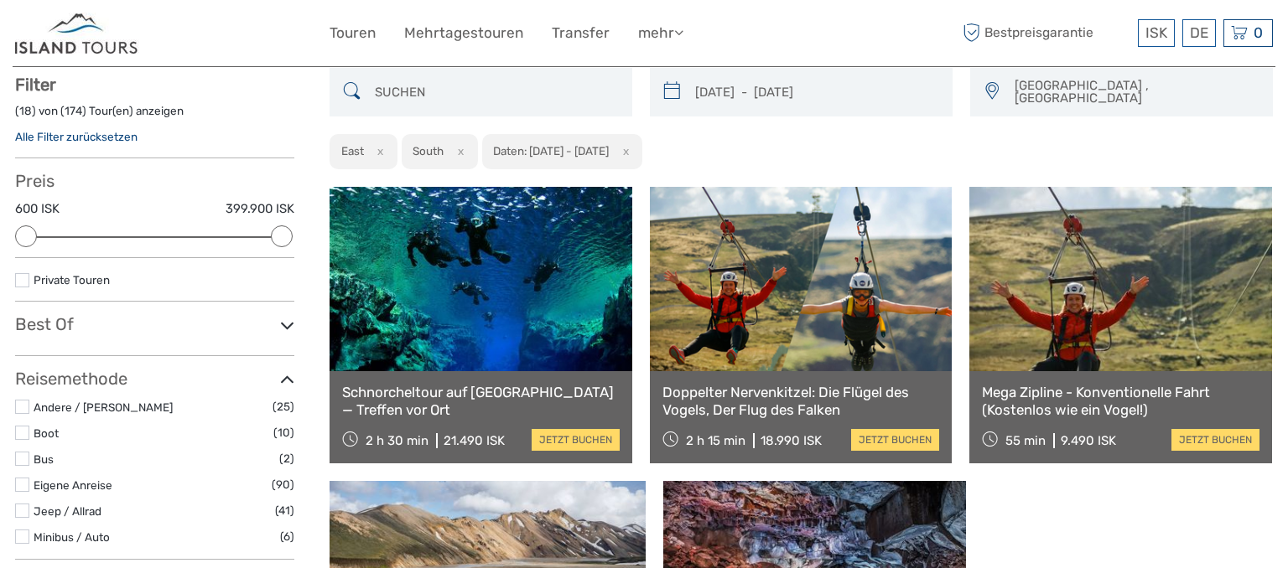
click at [383, 143] on button "x" at bounding box center [377, 152] width 23 height 18
select select "South"
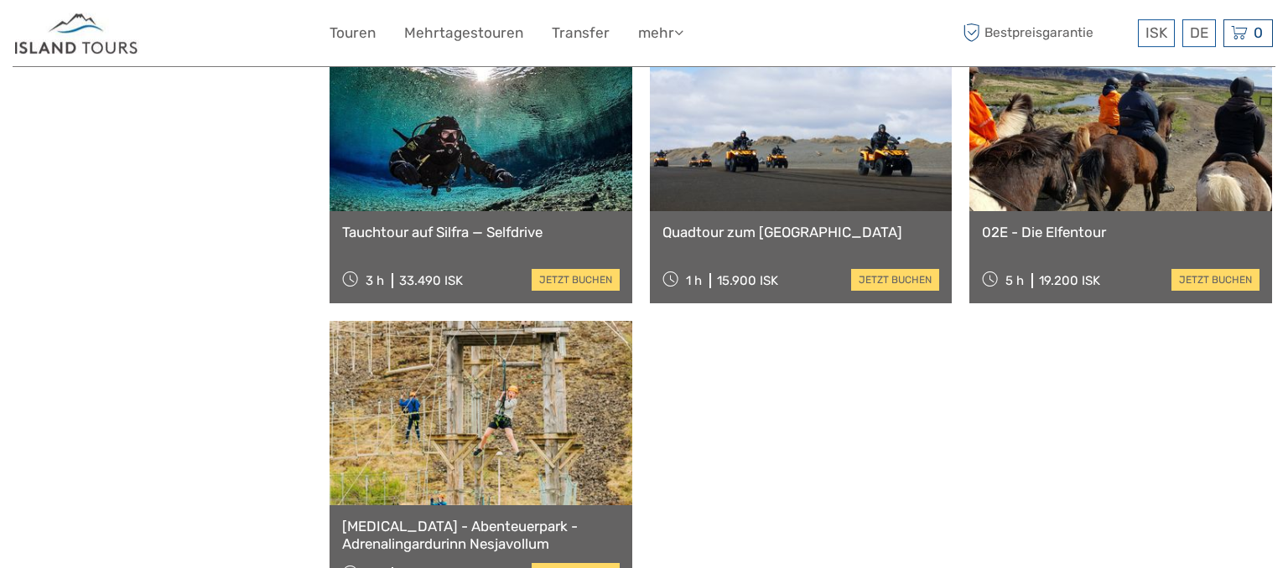
scroll to position [1689, 0]
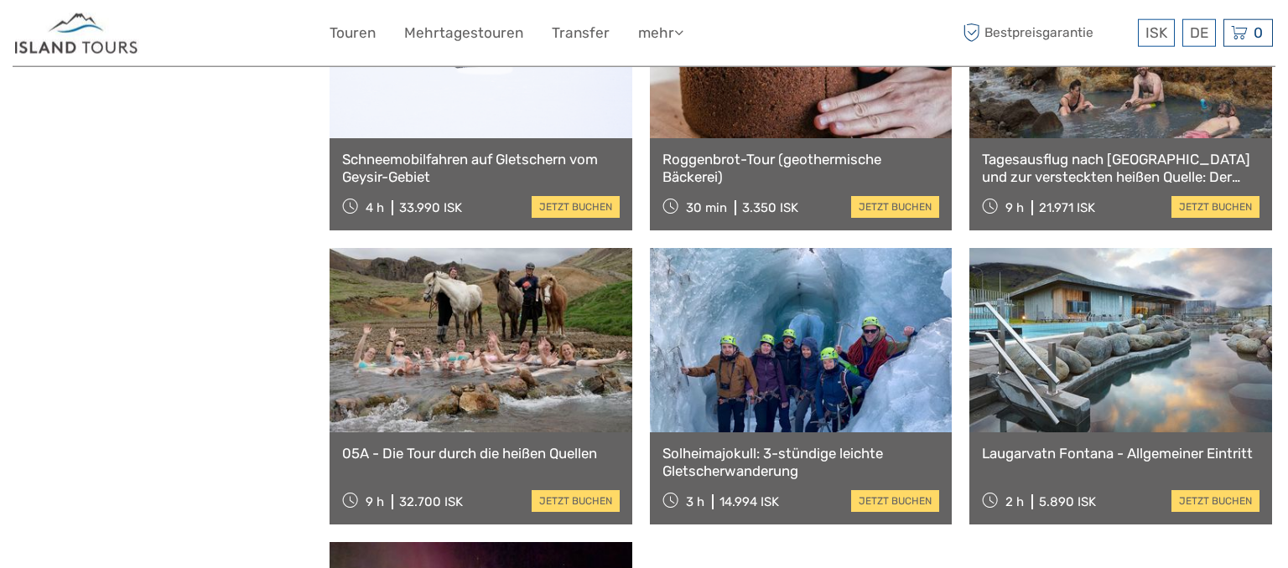
scroll to position [3371, 0]
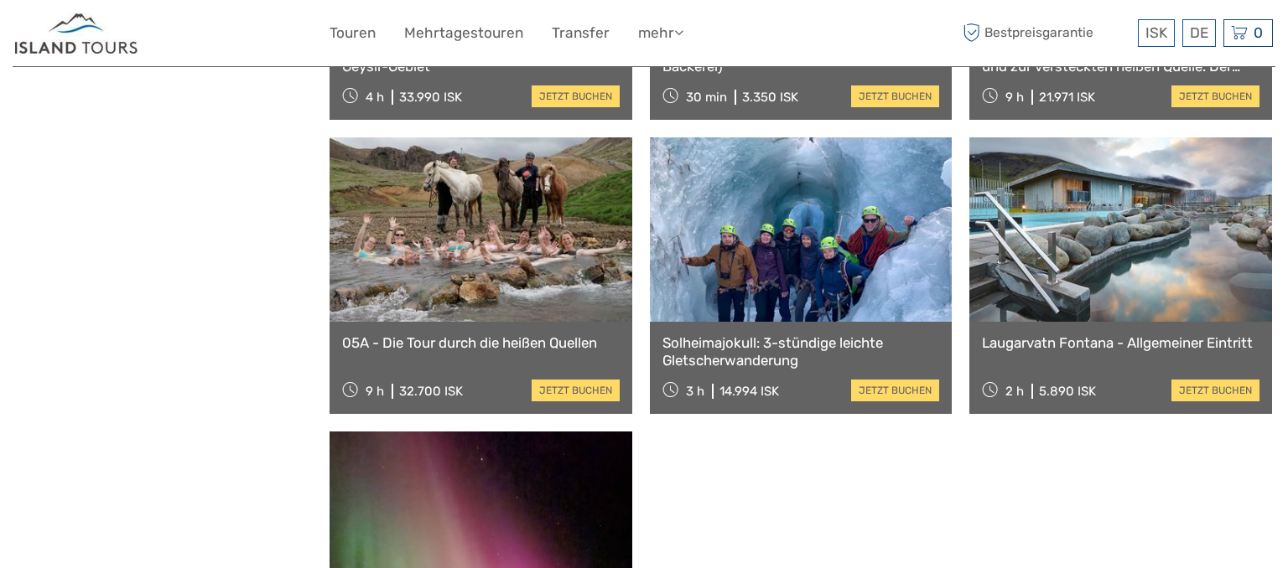
click at [650, 287] on link at bounding box center [801, 230] width 303 height 184
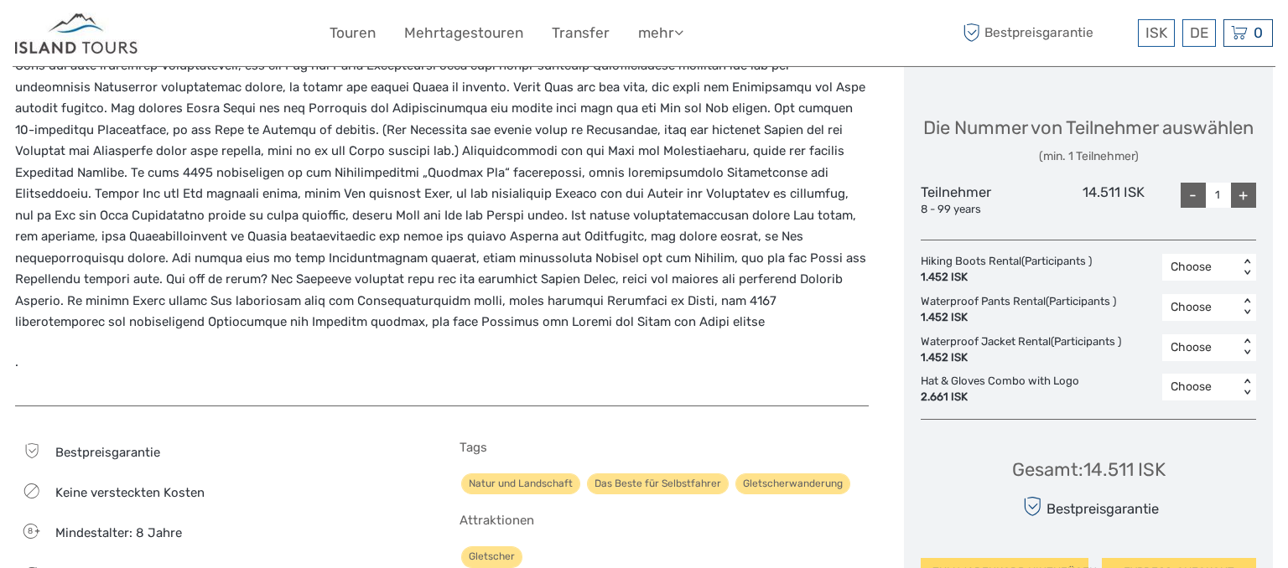
scroll to position [708, 0]
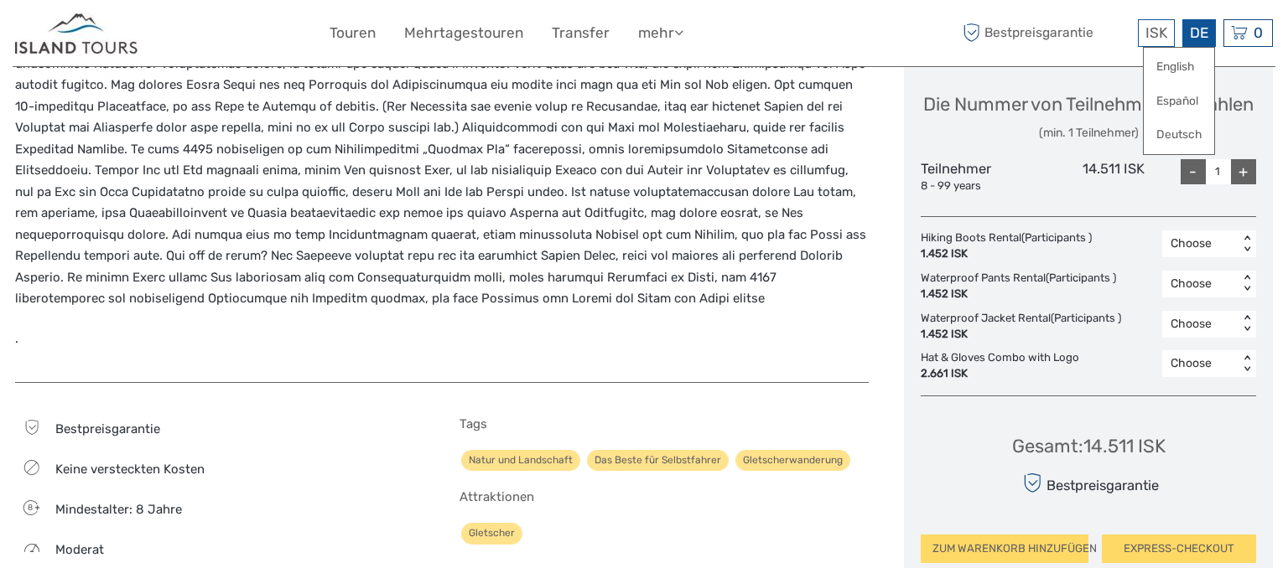
click at [1195, 22] on div "DE English Español Deutsch" at bounding box center [1199, 33] width 34 height 28
click at [1172, 128] on link "Deutsch" at bounding box center [1179, 135] width 70 height 30
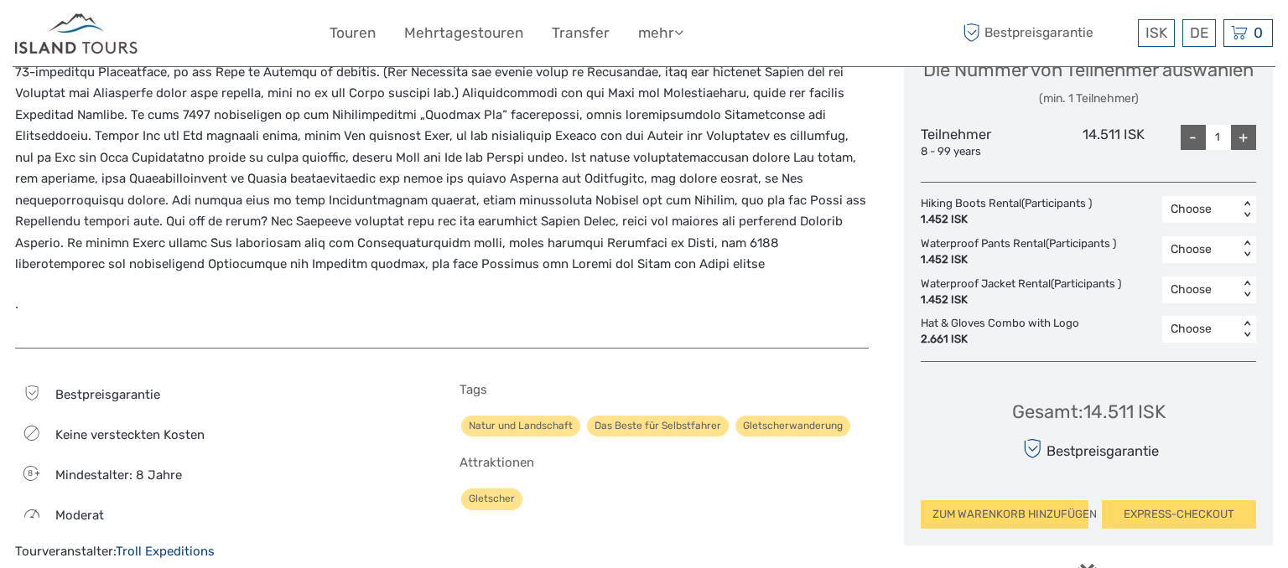
scroll to position [751, 0]
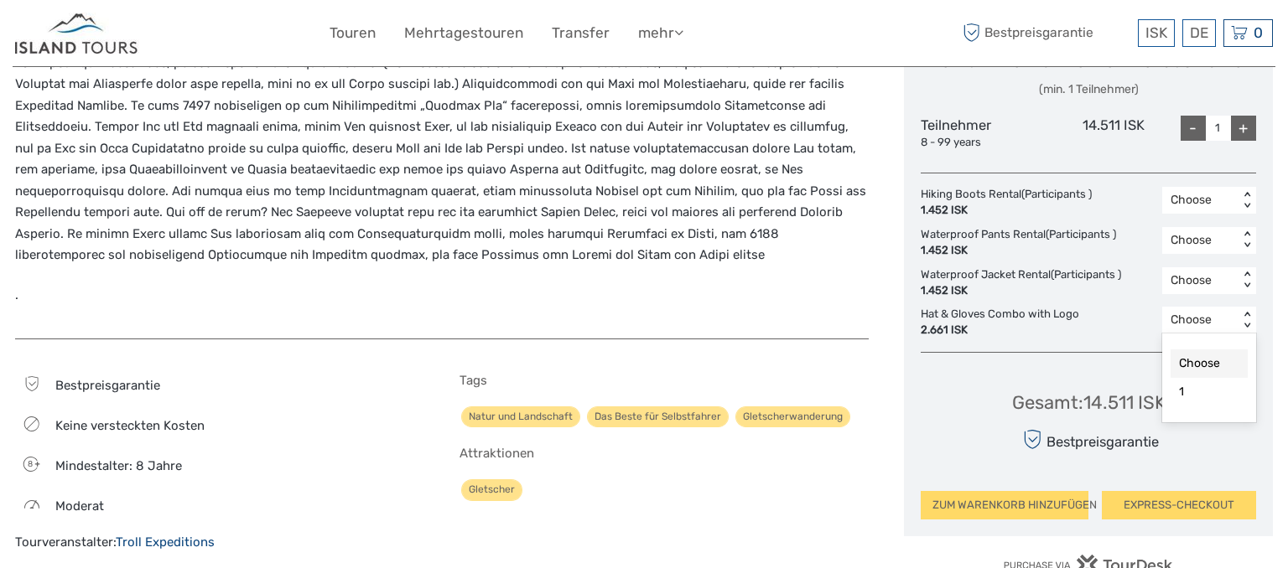
click at [1243, 334] on div "Choose < >" at bounding box center [1209, 320] width 94 height 27
click at [1189, 407] on div "1" at bounding box center [1209, 392] width 77 height 29
click at [1243, 141] on div "+" at bounding box center [1243, 128] width 25 height 25
type input "2"
click at [1248, 334] on div "1 < >" at bounding box center [1209, 320] width 94 height 27
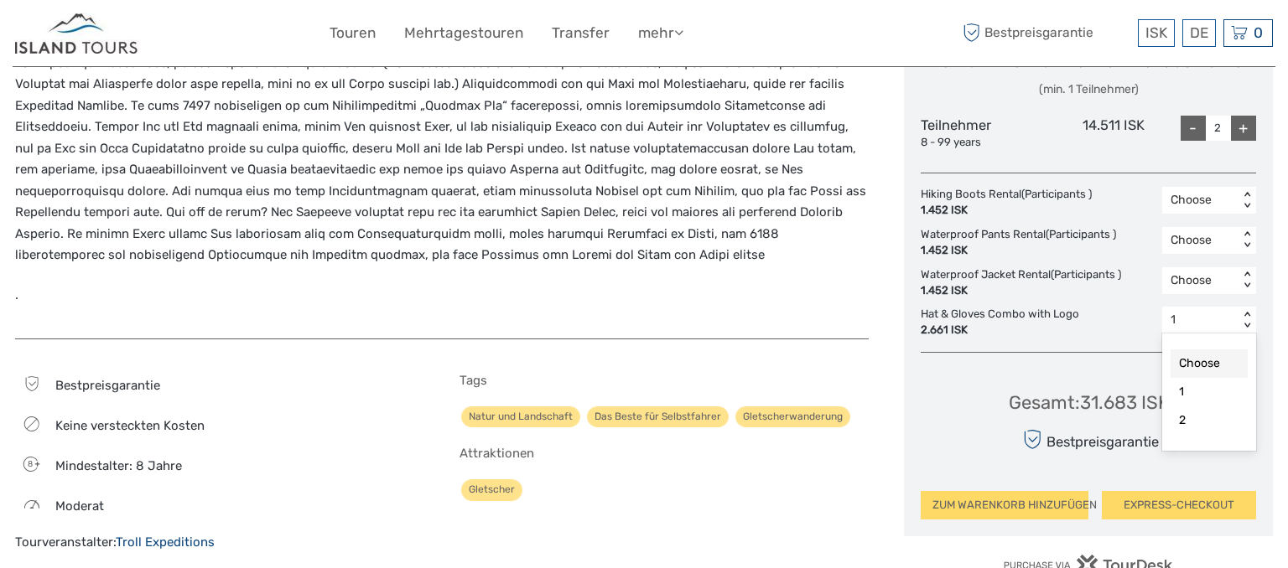
click at [1202, 378] on div "Choose" at bounding box center [1209, 364] width 77 height 29
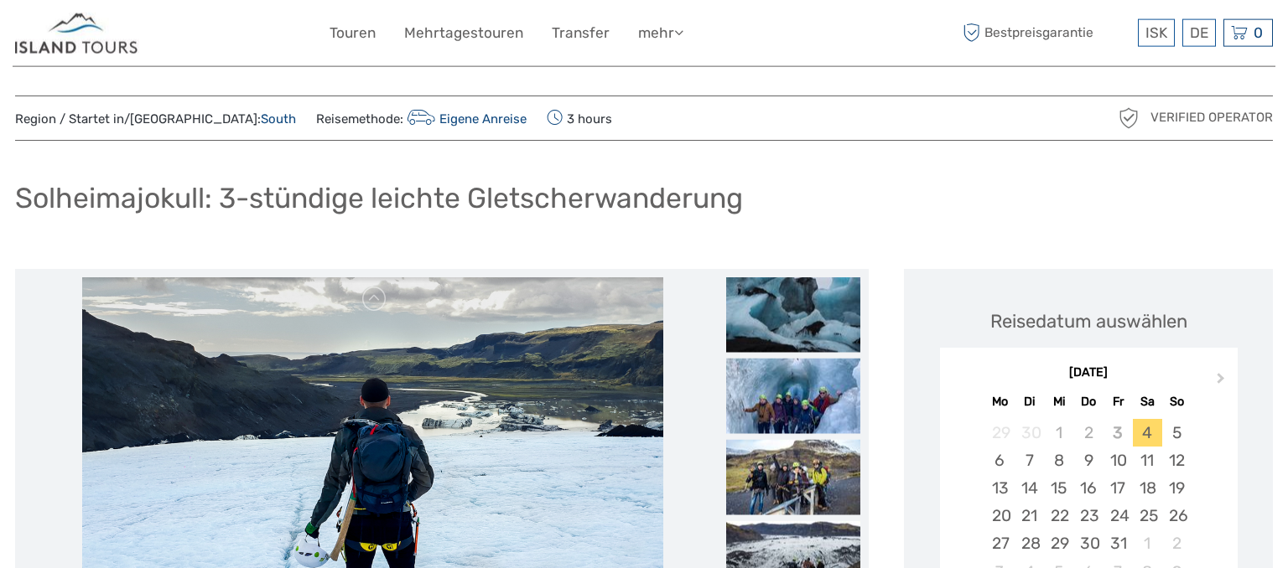
scroll to position [0, 0]
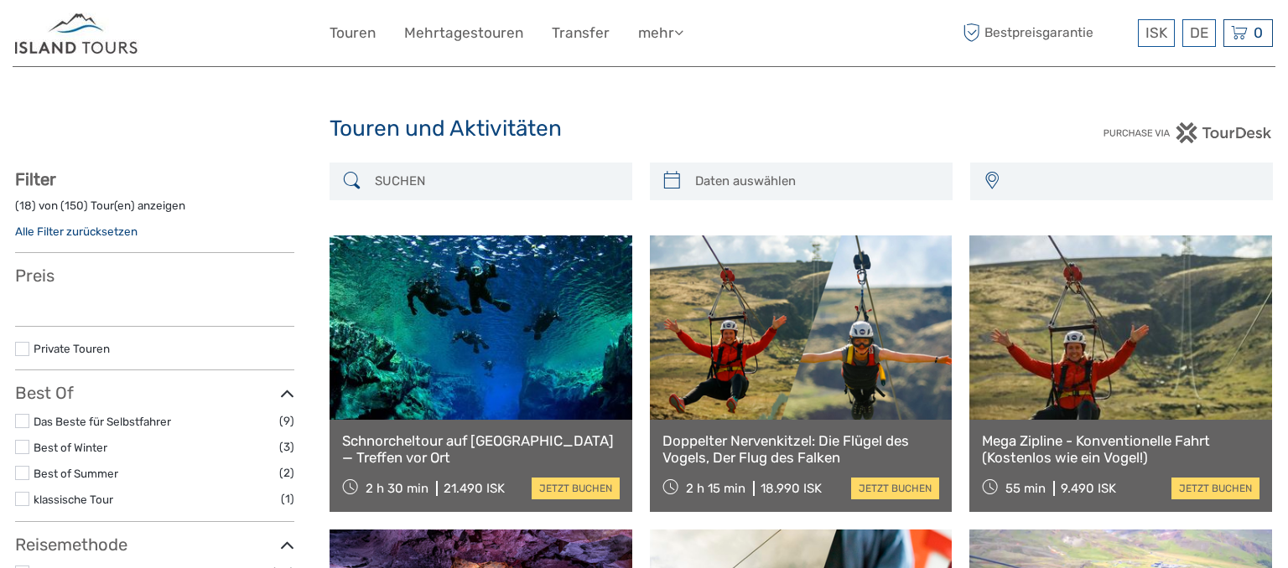
scroll to position [1982, 0]
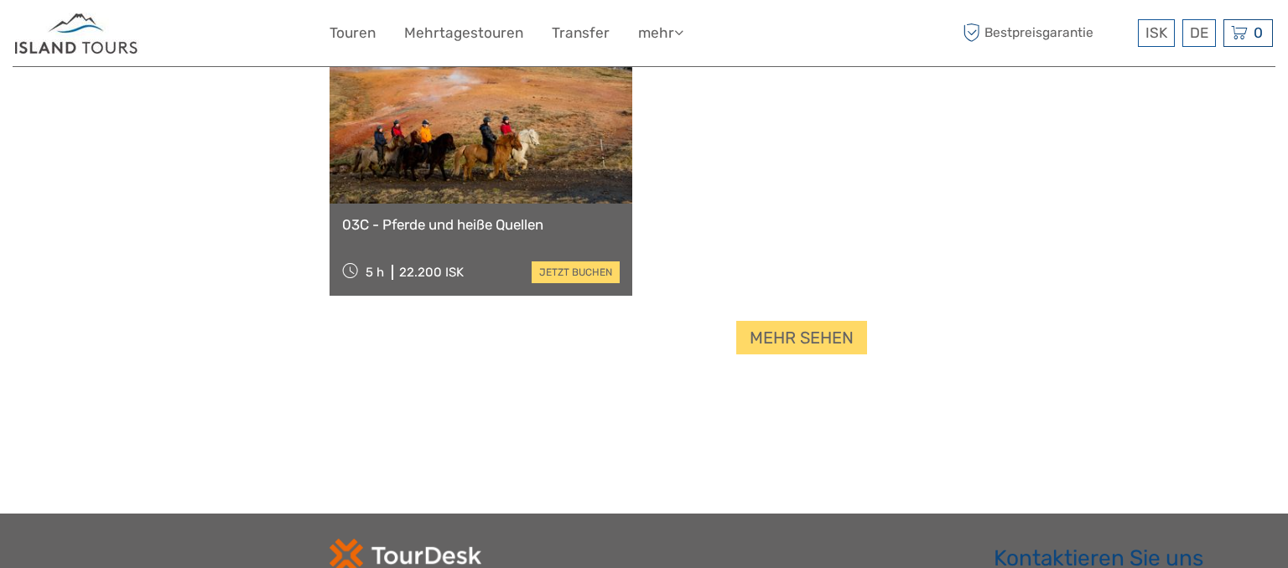
type input "30/08/2026 - 10/09/2026"
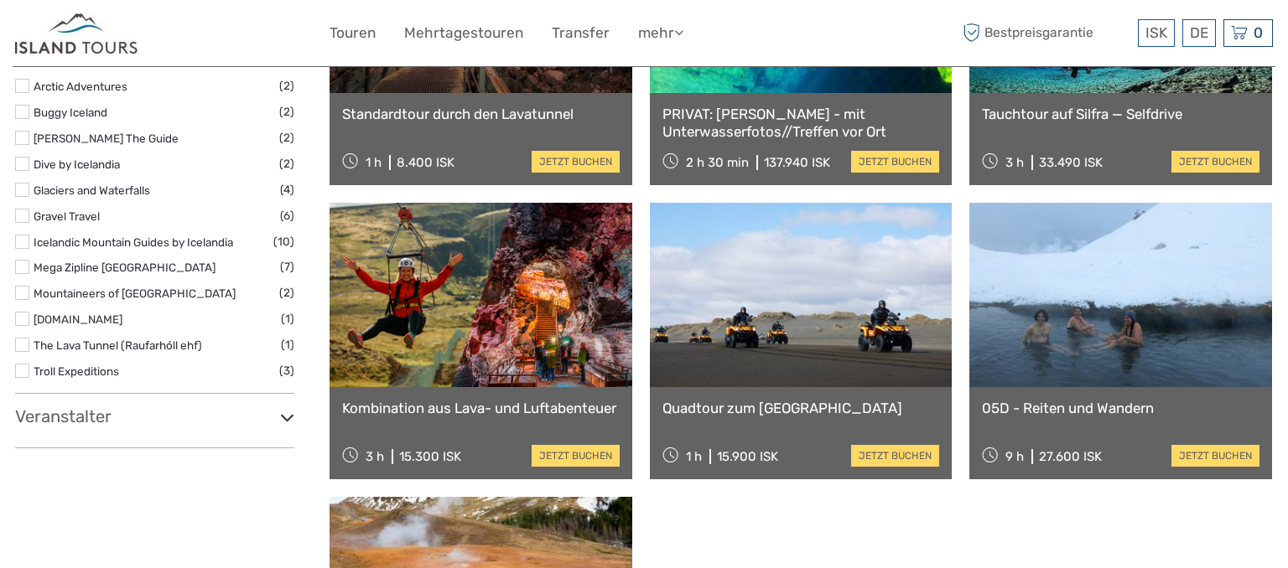
scroll to position [0, 0]
click at [969, 296] on link at bounding box center [1120, 295] width 303 height 184
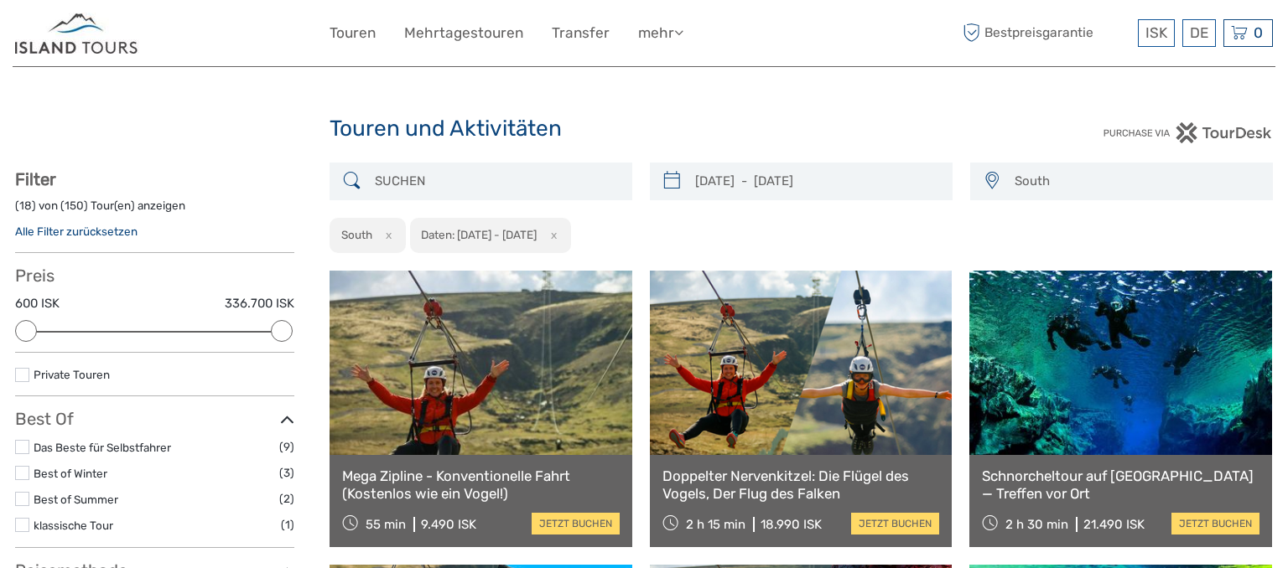
scroll to position [265, 0]
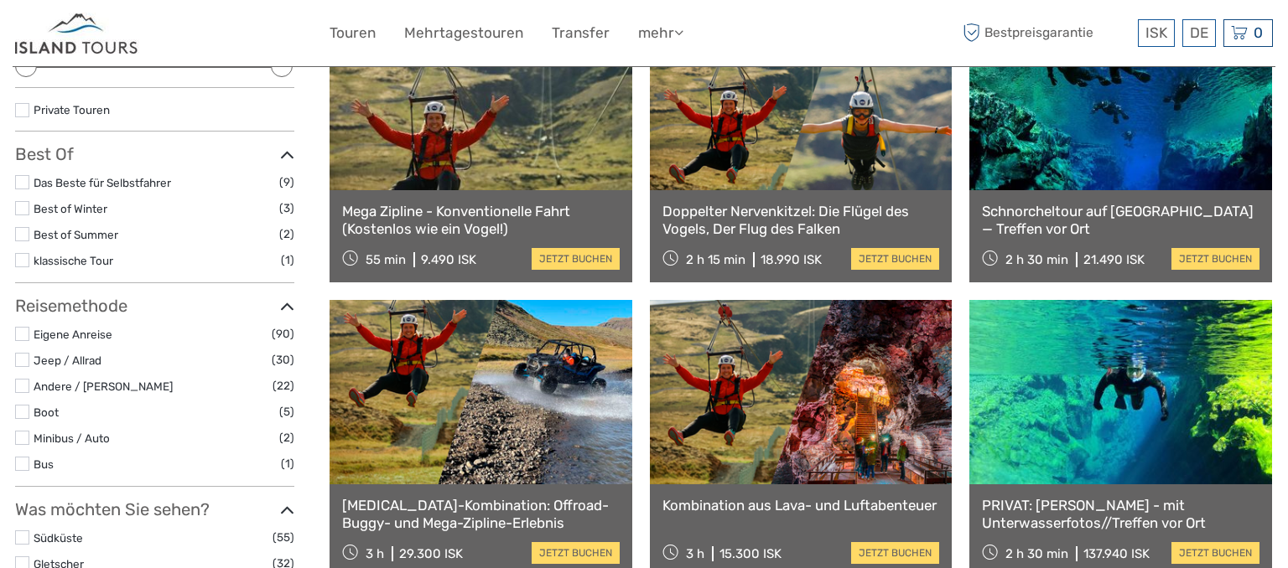
click at [23, 180] on label at bounding box center [22, 182] width 14 height 14
click at [0, 0] on input "checkbox" at bounding box center [0, 0] width 0 height 0
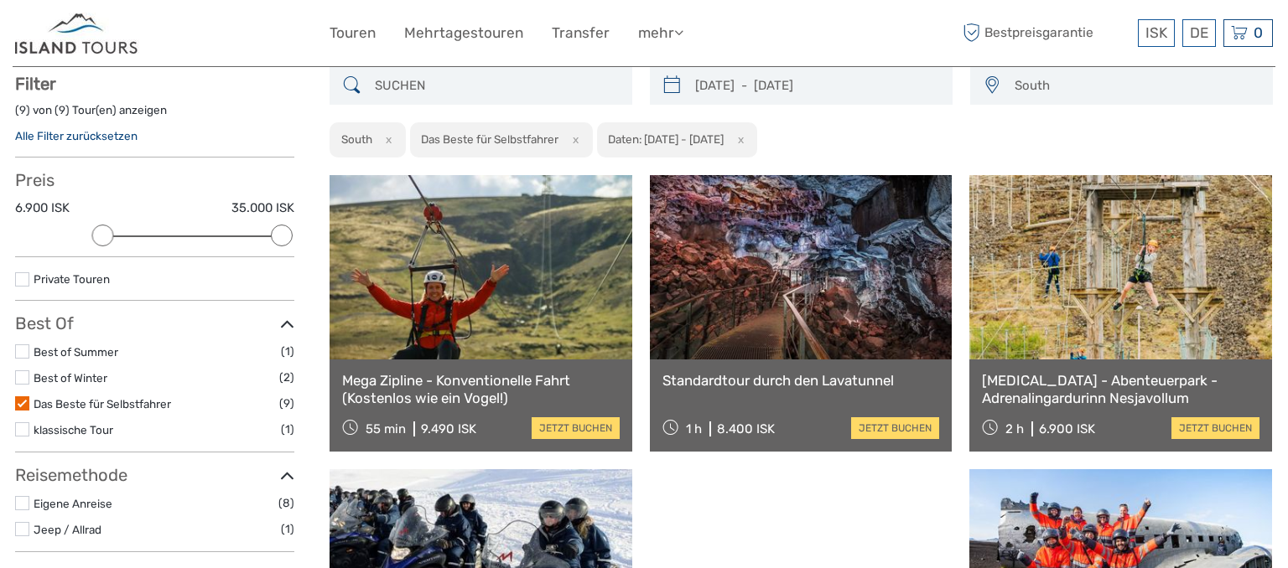
scroll to position [95, 0]
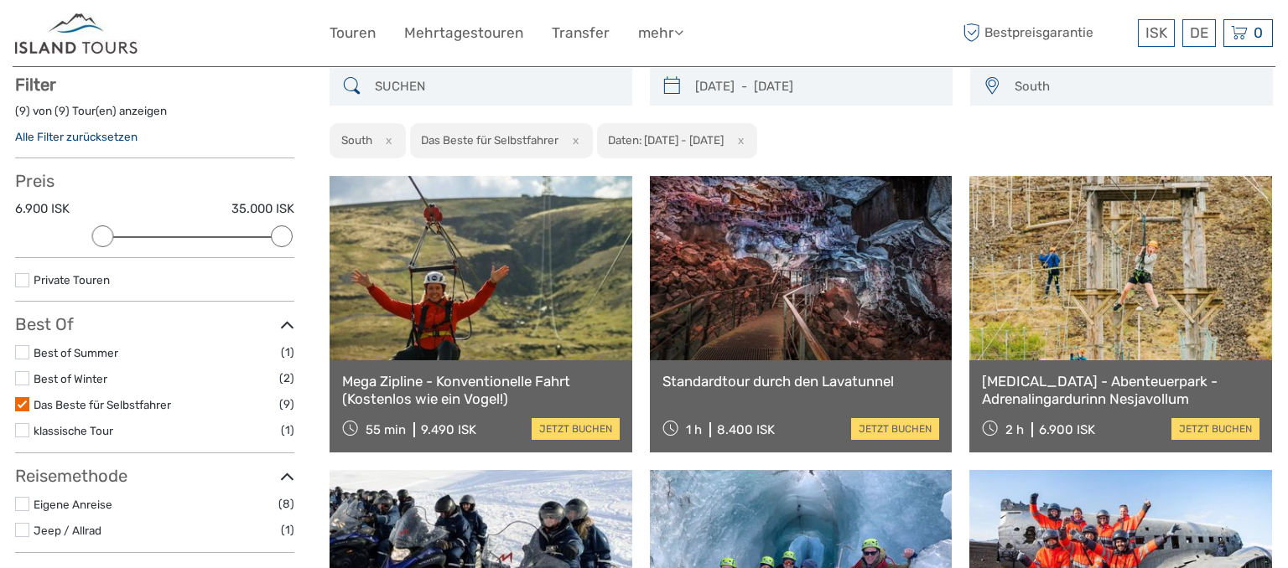
click at [346, 81] on icon at bounding box center [352, 86] width 18 height 27
click at [352, 88] on icon at bounding box center [352, 86] width 18 height 27
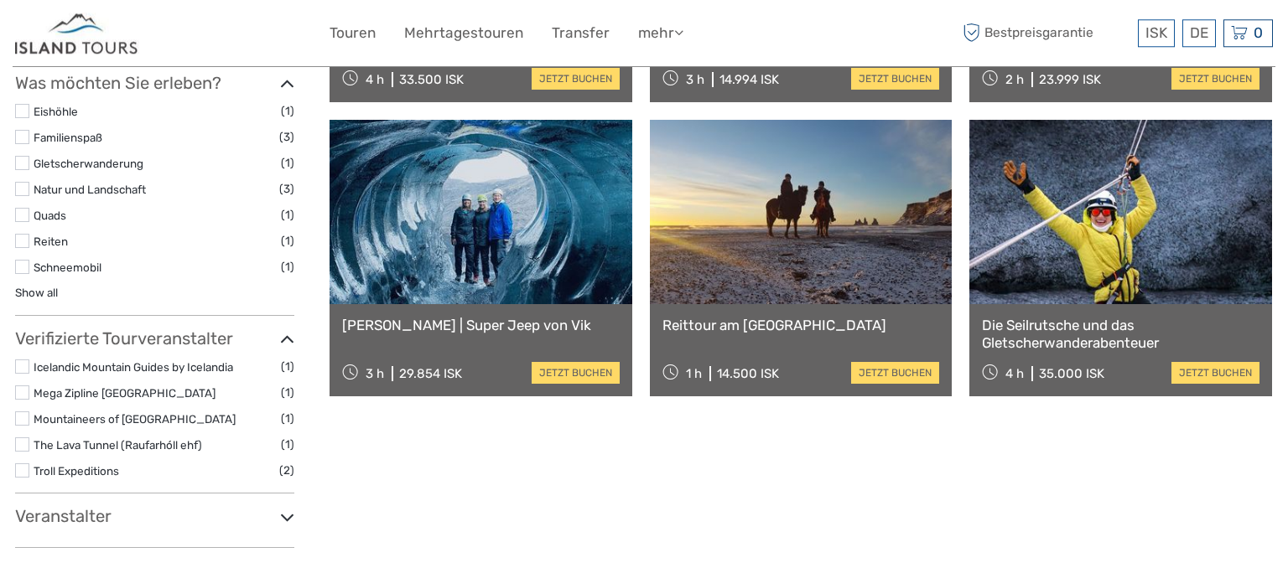
scroll to position [803, 0]
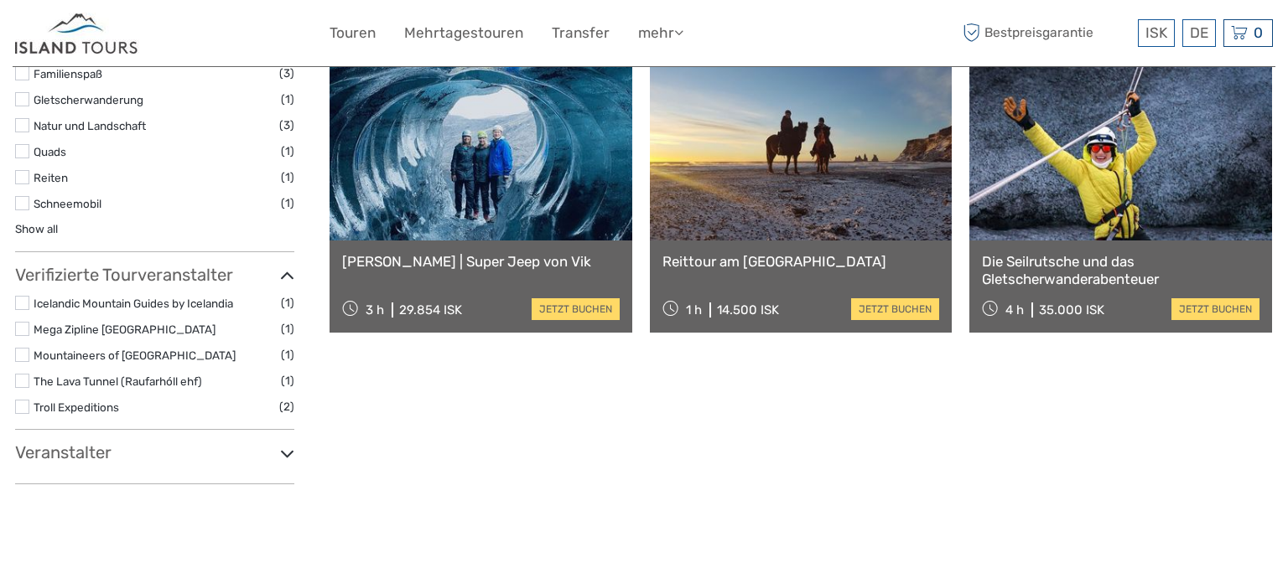
click at [564, 196] on link at bounding box center [481, 148] width 303 height 184
